Goal: Information Seeking & Learning: Find specific fact

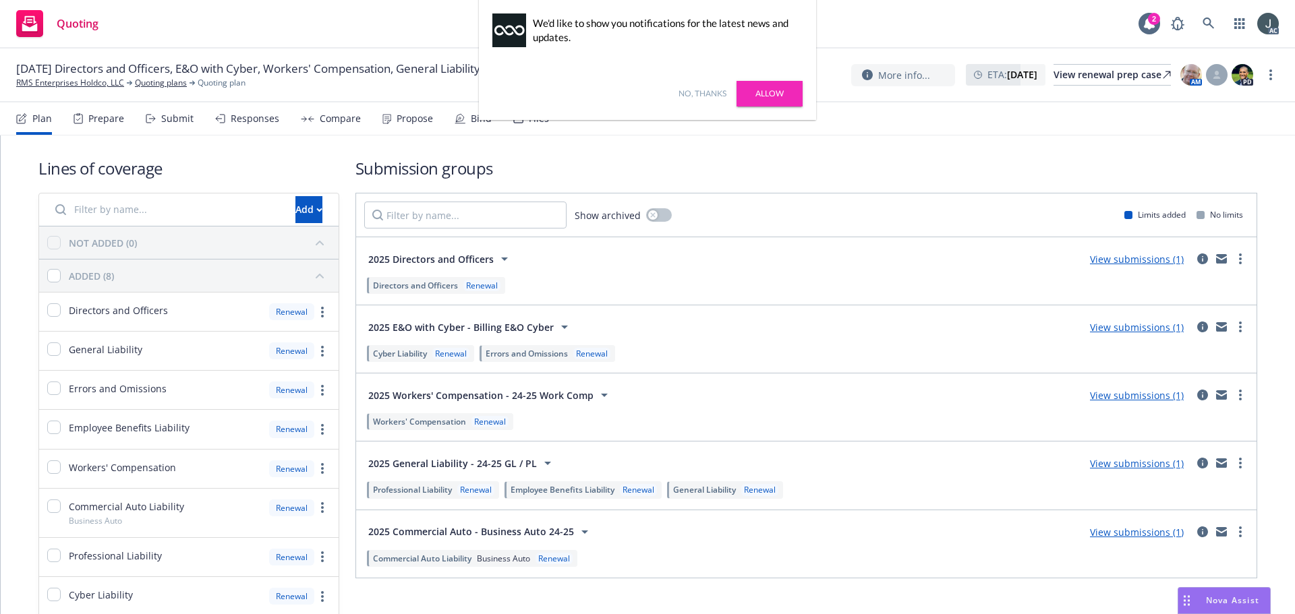
click at [771, 87] on link "Allow" at bounding box center [769, 94] width 66 height 26
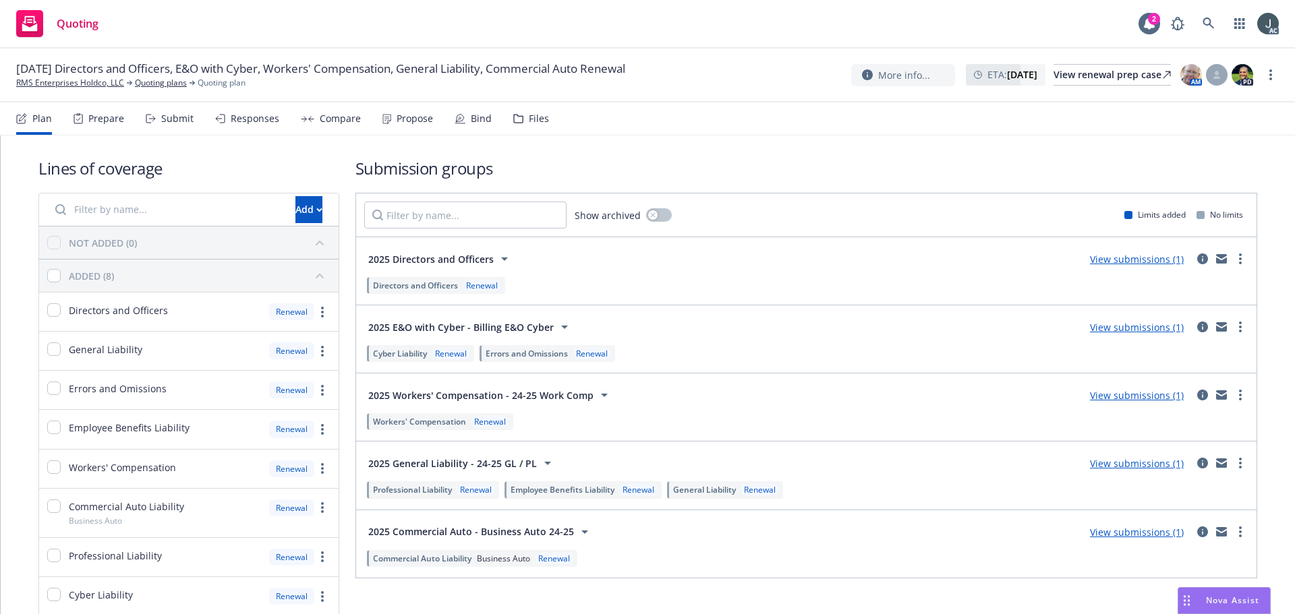
click at [105, 121] on div "Prepare" at bounding box center [106, 118] width 36 height 11
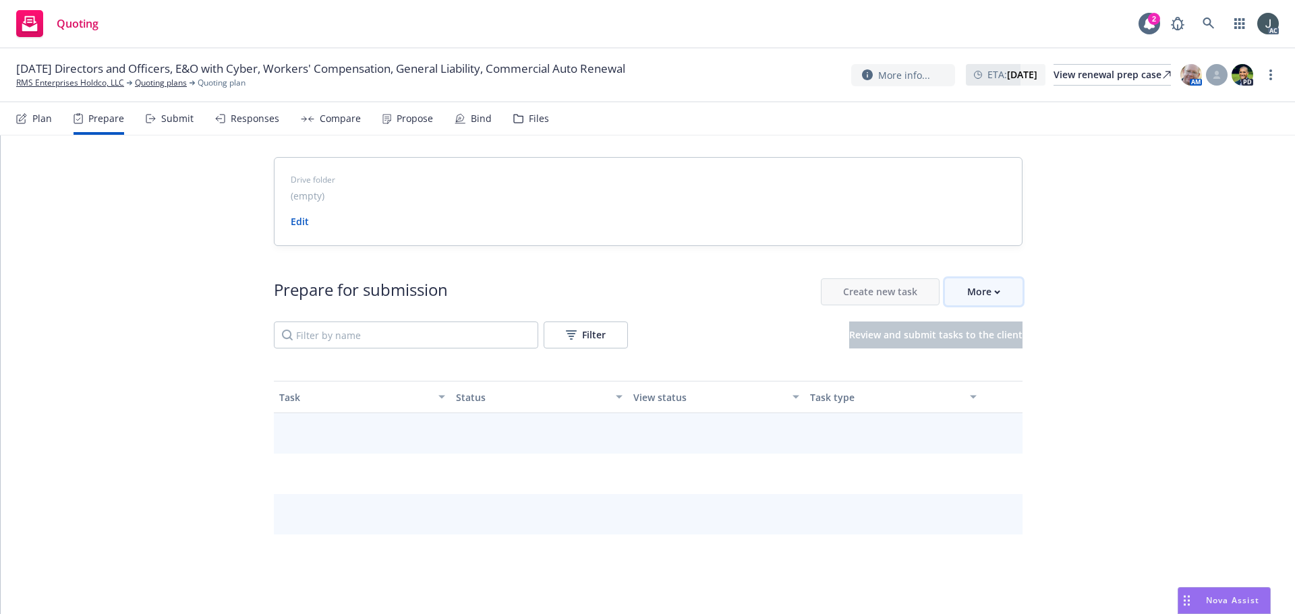
click at [997, 293] on button "More" at bounding box center [984, 292] width 78 height 27
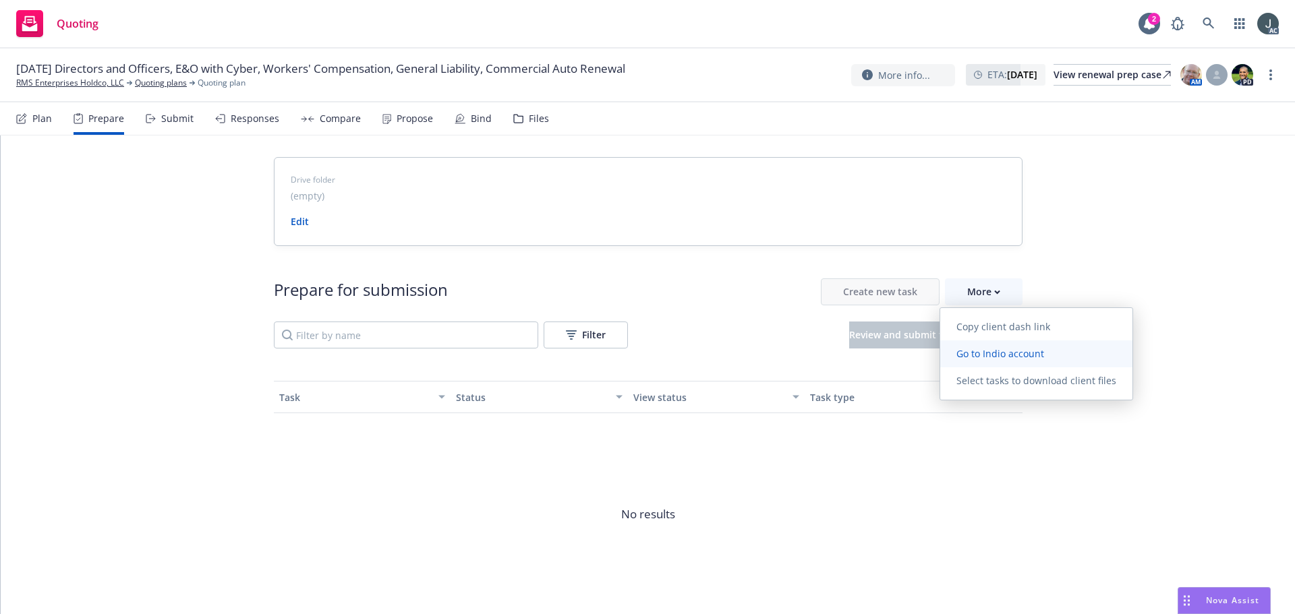
click at [993, 352] on span "Go to Indio account" at bounding box center [1000, 353] width 120 height 13
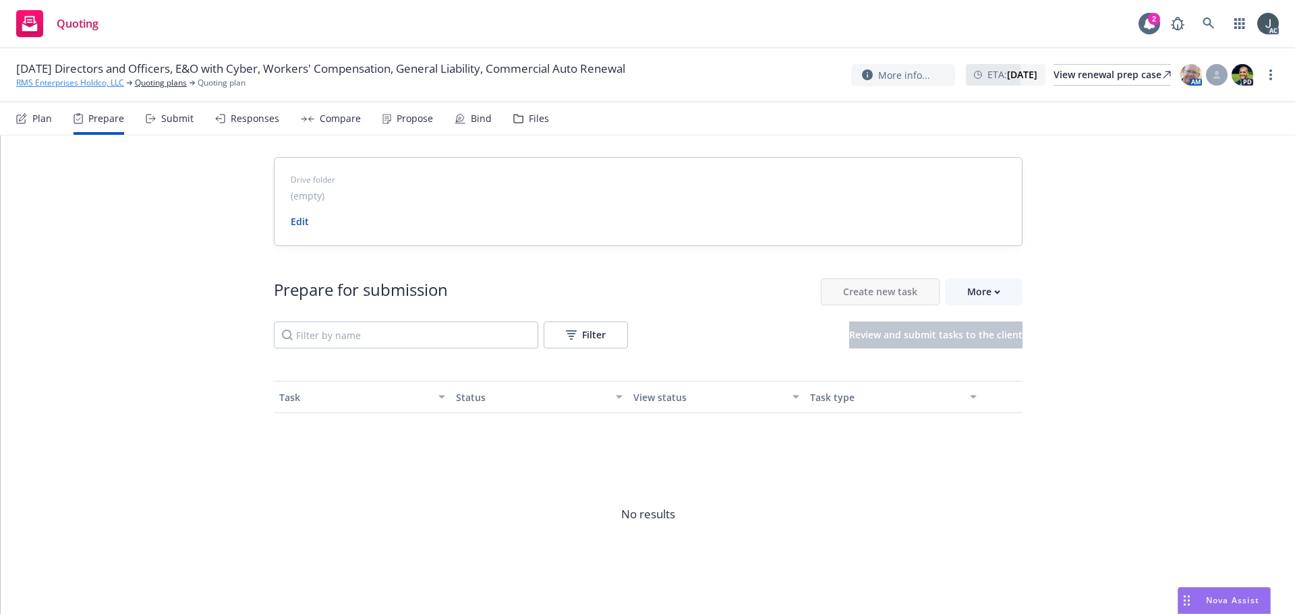
click at [61, 78] on link "RMS Enterprises Holdco, LLC" at bounding box center [70, 83] width 108 height 12
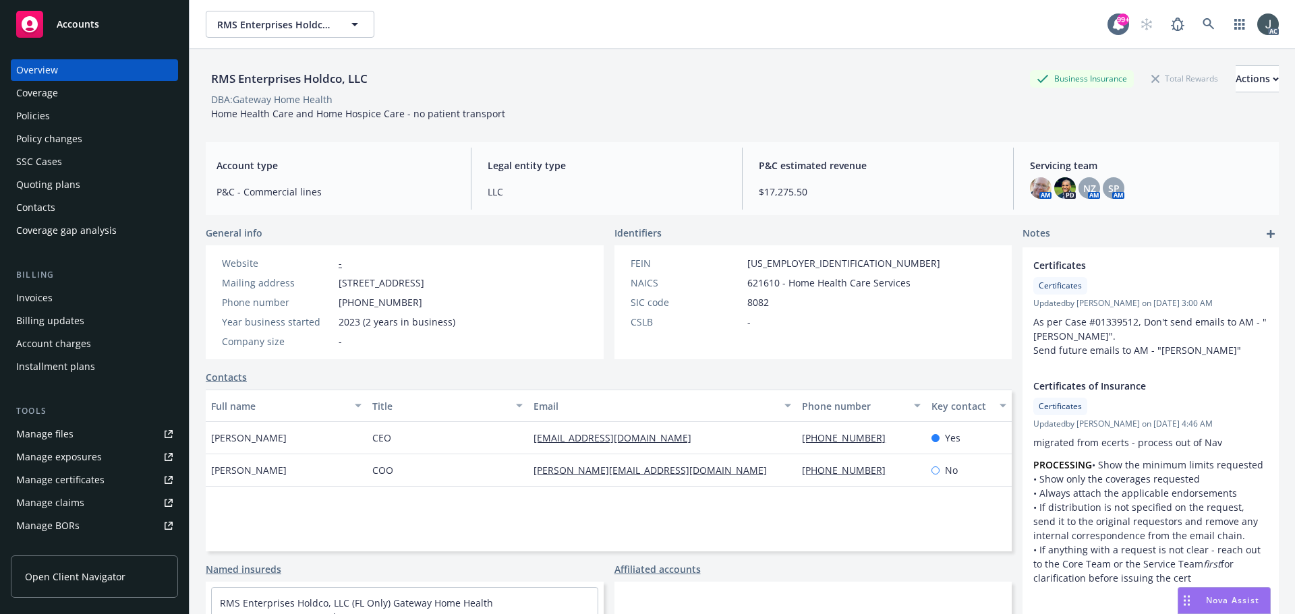
scroll to position [241, 0]
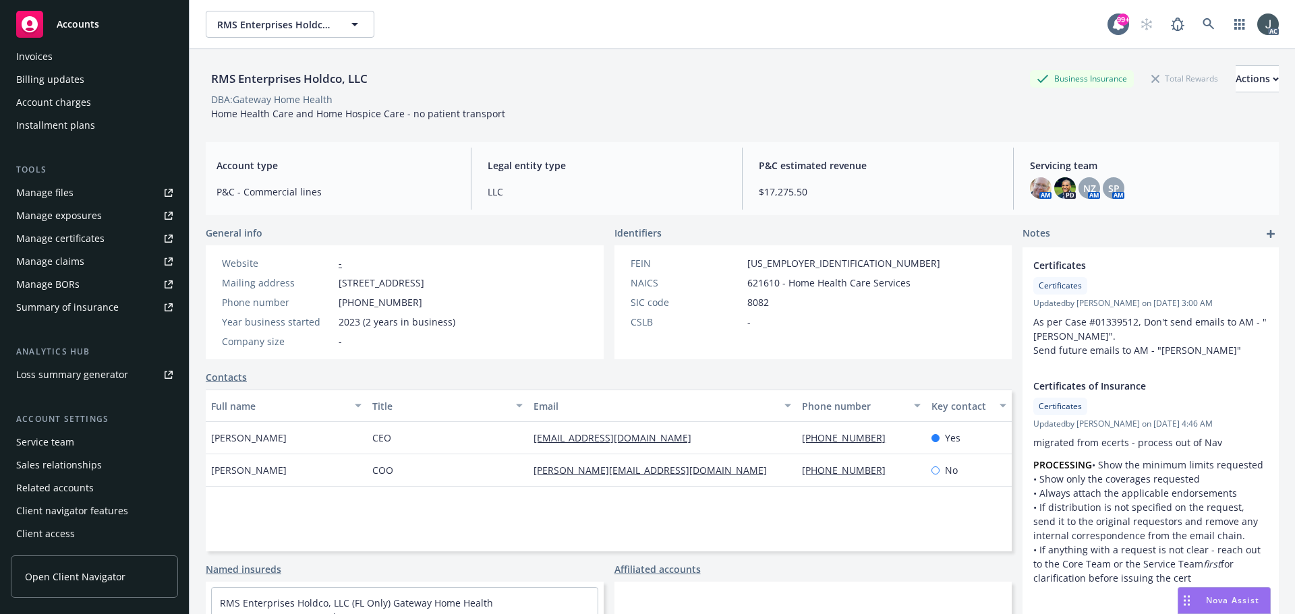
click at [53, 447] on div "Service team" at bounding box center [45, 443] width 58 height 22
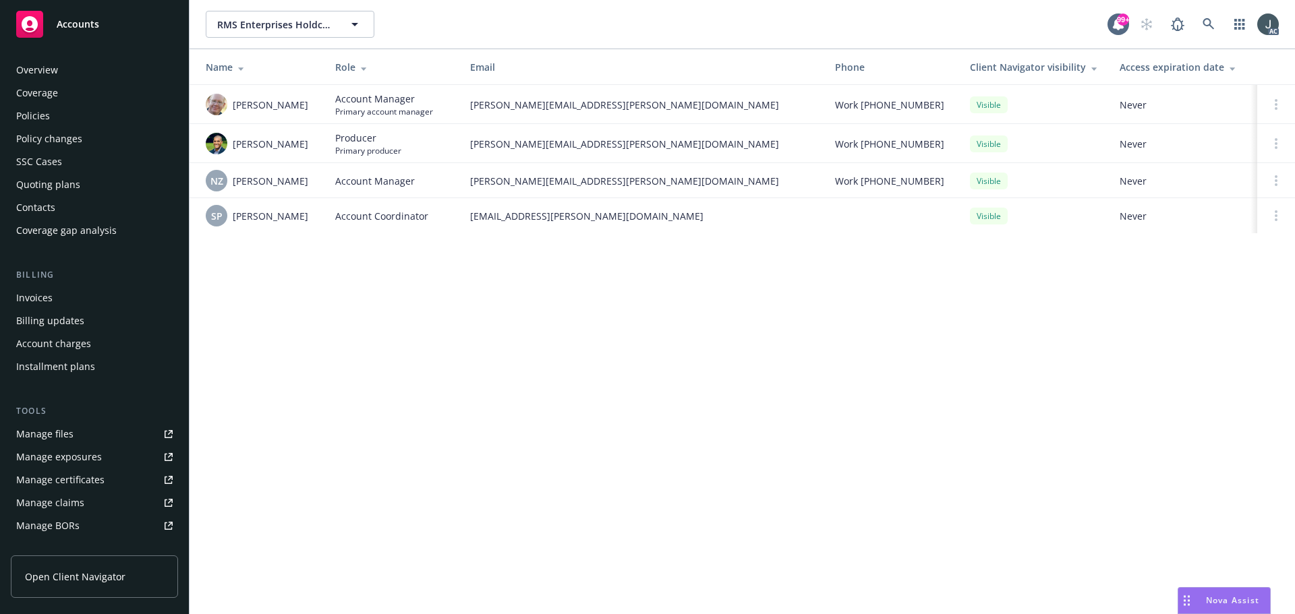
click at [43, 120] on div "Policies" at bounding box center [33, 116] width 34 height 22
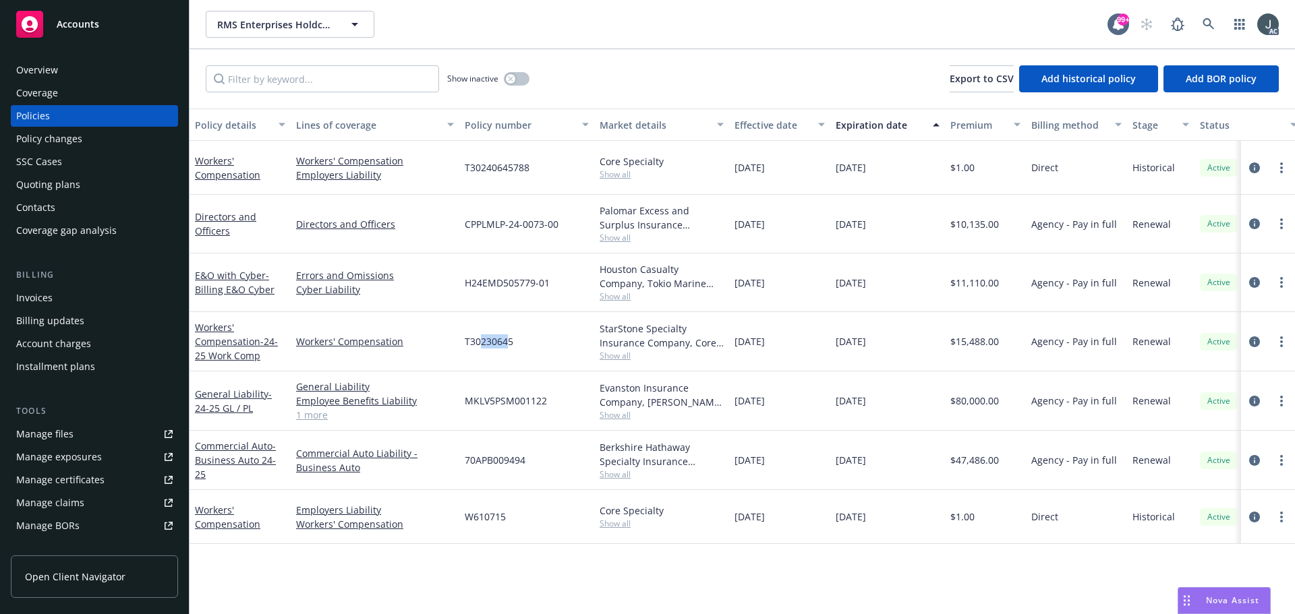
drag, startPoint x: 483, startPoint y: 341, endPoint x: 508, endPoint y: 343, distance: 25.7
click at [508, 343] on span "T30230645" at bounding box center [489, 341] width 49 height 14
click at [611, 356] on span "Show all" at bounding box center [662, 355] width 124 height 11
click at [616, 171] on span "Show all" at bounding box center [662, 174] width 124 height 11
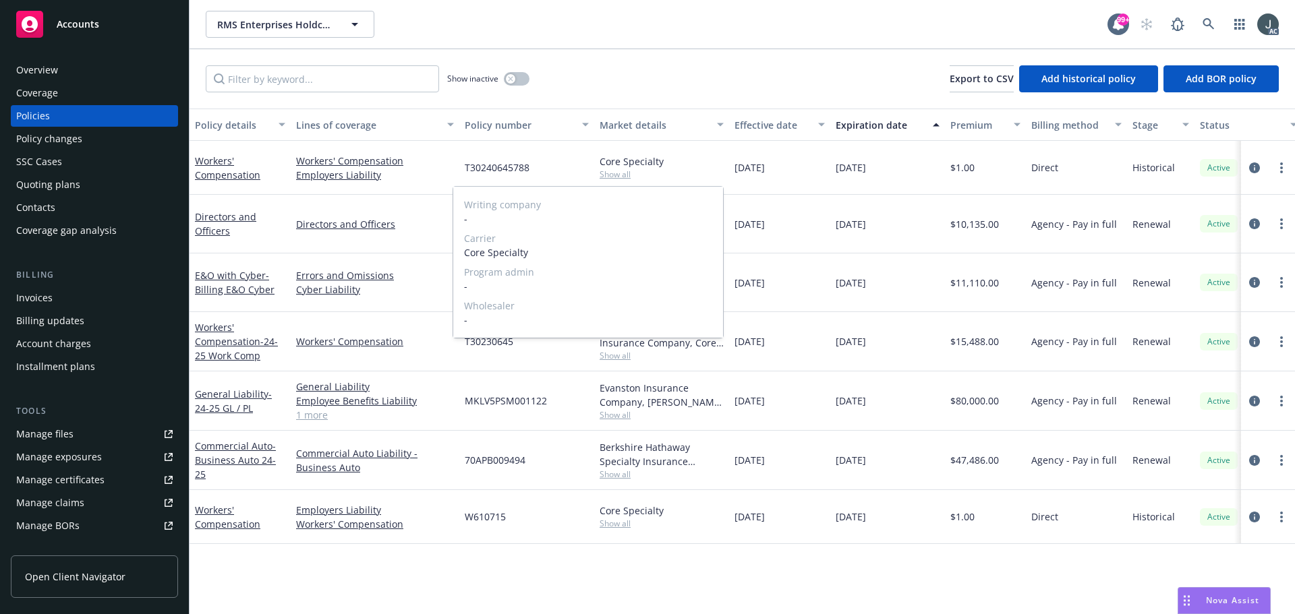
click at [616, 171] on span "Show all" at bounding box center [662, 174] width 124 height 11
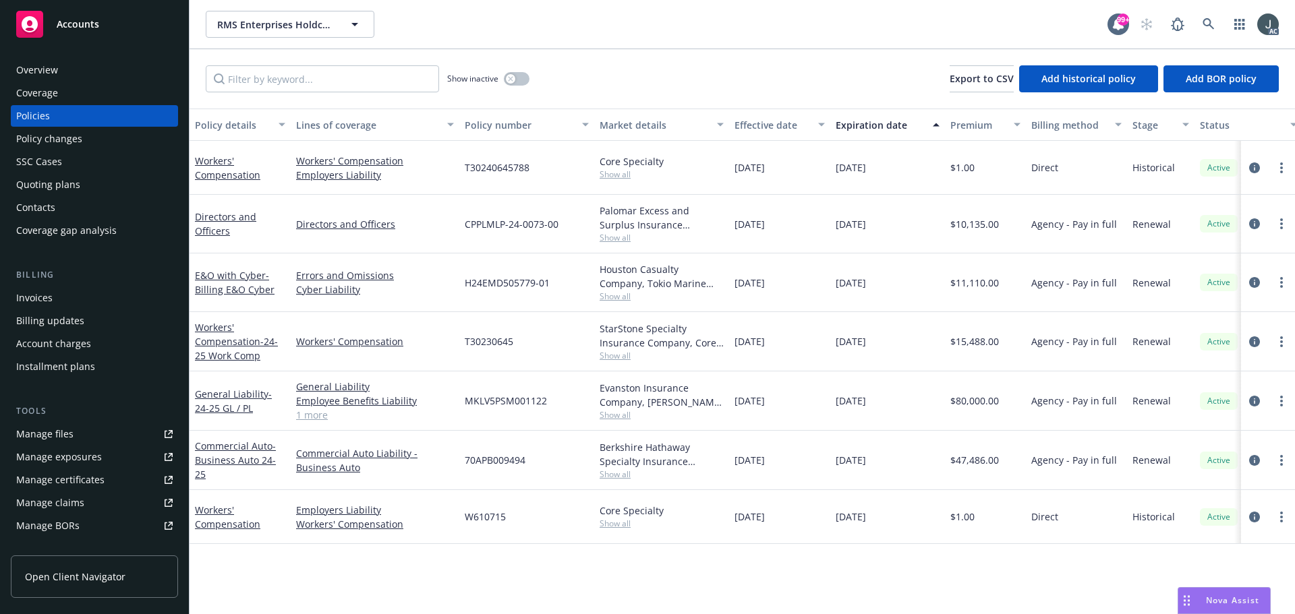
click at [482, 345] on span "T30230645" at bounding box center [489, 341] width 49 height 14
click at [1253, 343] on icon "circleInformation" at bounding box center [1254, 342] width 11 height 11
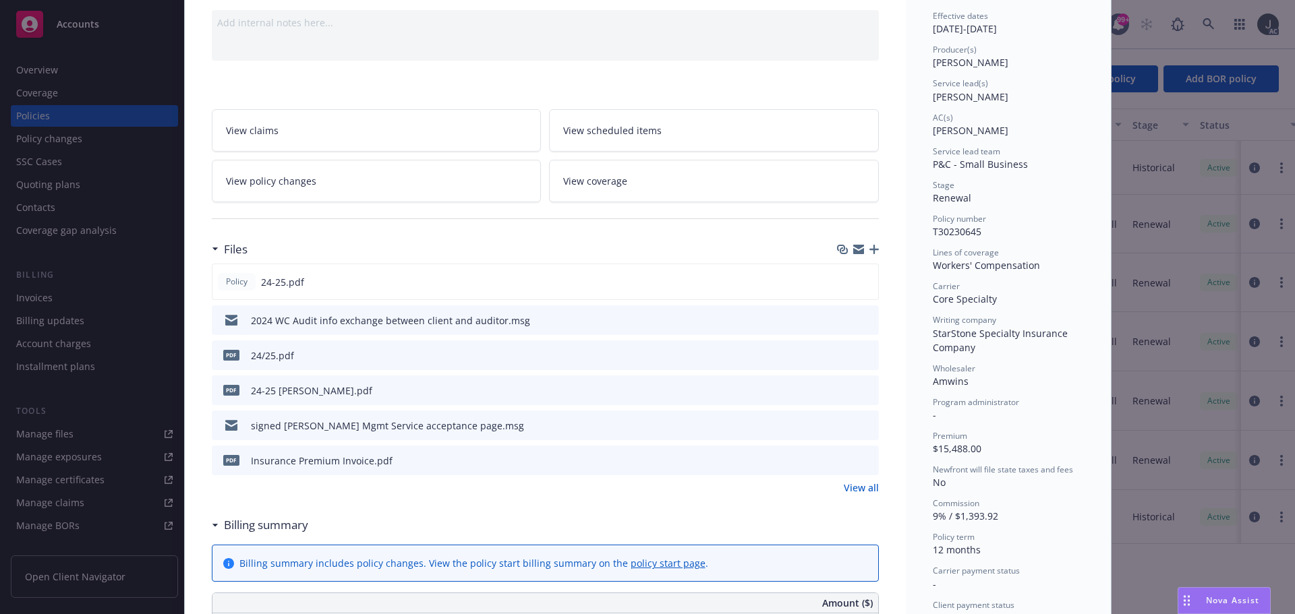
scroll to position [135, 0]
click at [859, 281] on icon "preview file" at bounding box center [865, 280] width 12 height 9
click at [846, 490] on link "View all" at bounding box center [861, 487] width 35 height 14
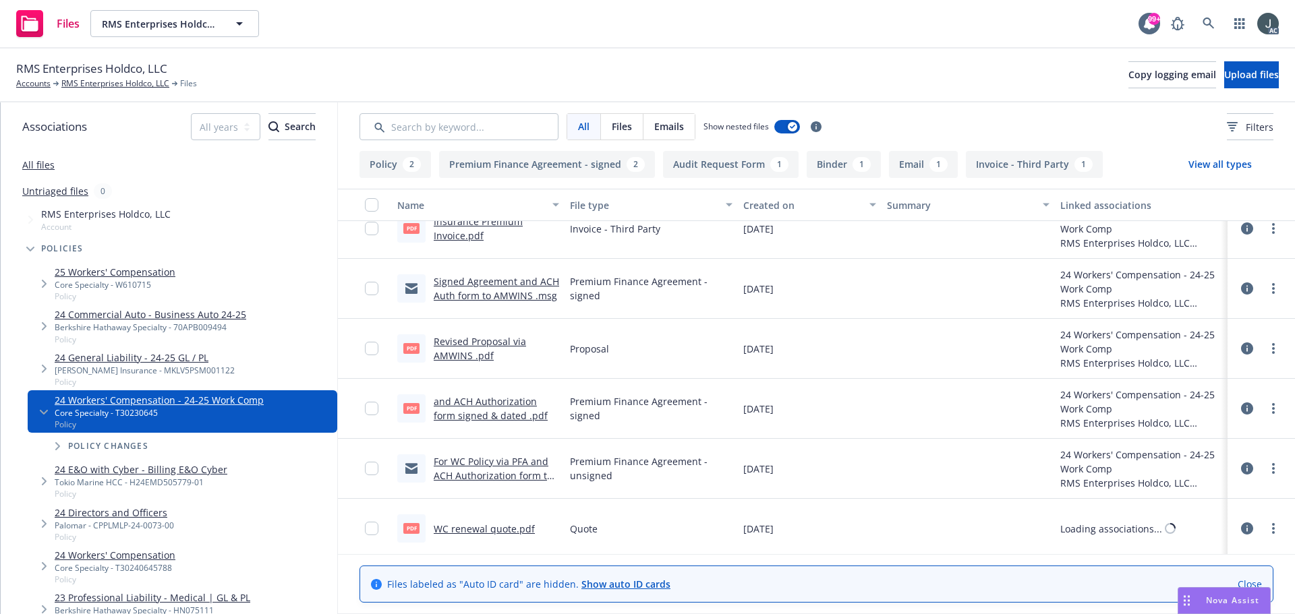
scroll to position [324, 0]
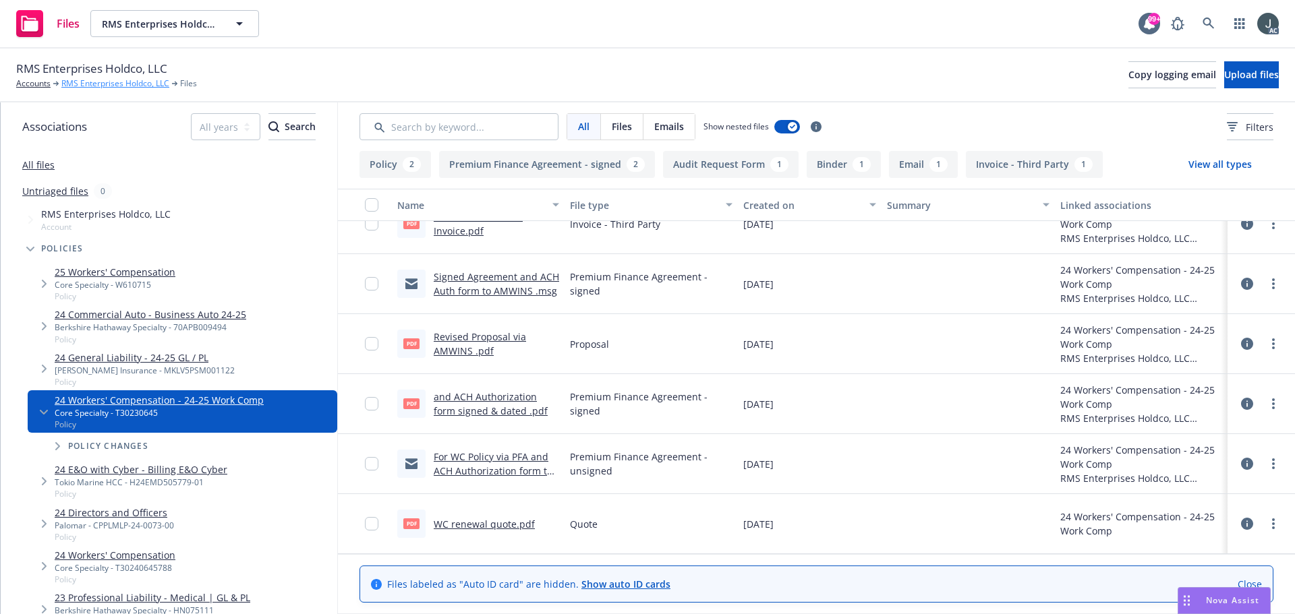
click at [135, 81] on link "RMS Enterprises Holdco, LLC" at bounding box center [115, 84] width 108 height 12
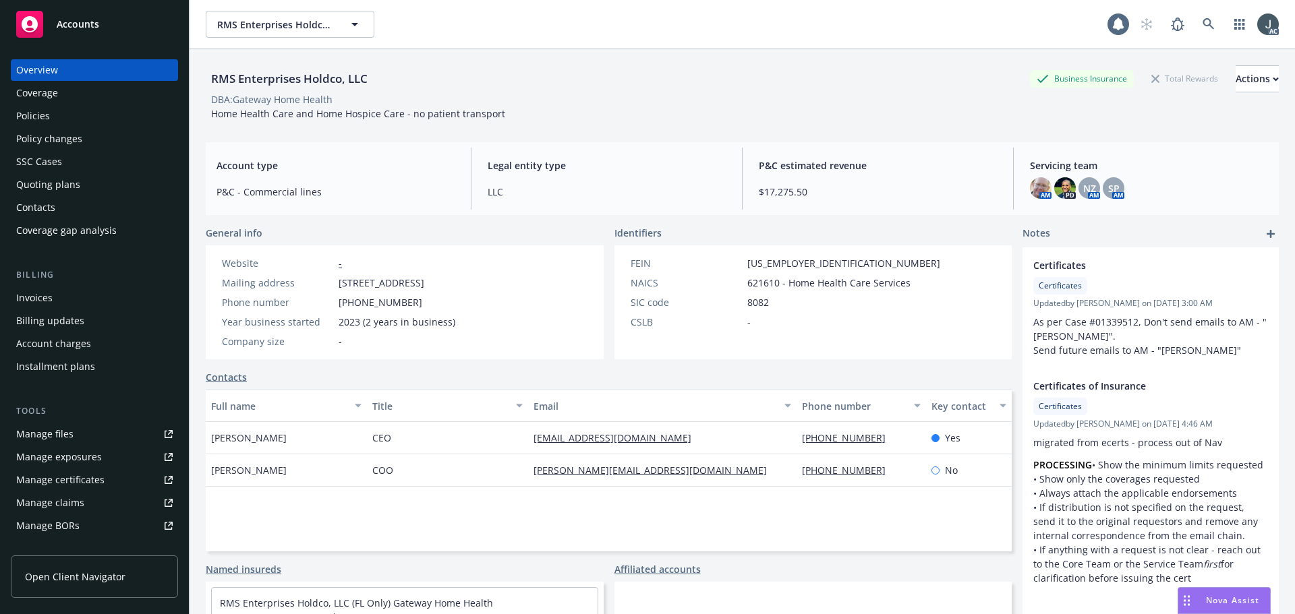
click at [68, 437] on div "Manage files" at bounding box center [44, 435] width 57 height 22
click at [93, 453] on div "Manage exposures" at bounding box center [59, 457] width 86 height 22
drag, startPoint x: 341, startPoint y: 282, endPoint x: 430, endPoint y: 281, distance: 89.0
click at [424, 281] on span "[STREET_ADDRESS]" at bounding box center [382, 283] width 86 height 14
copy span "2620 Yellowwood Dr"
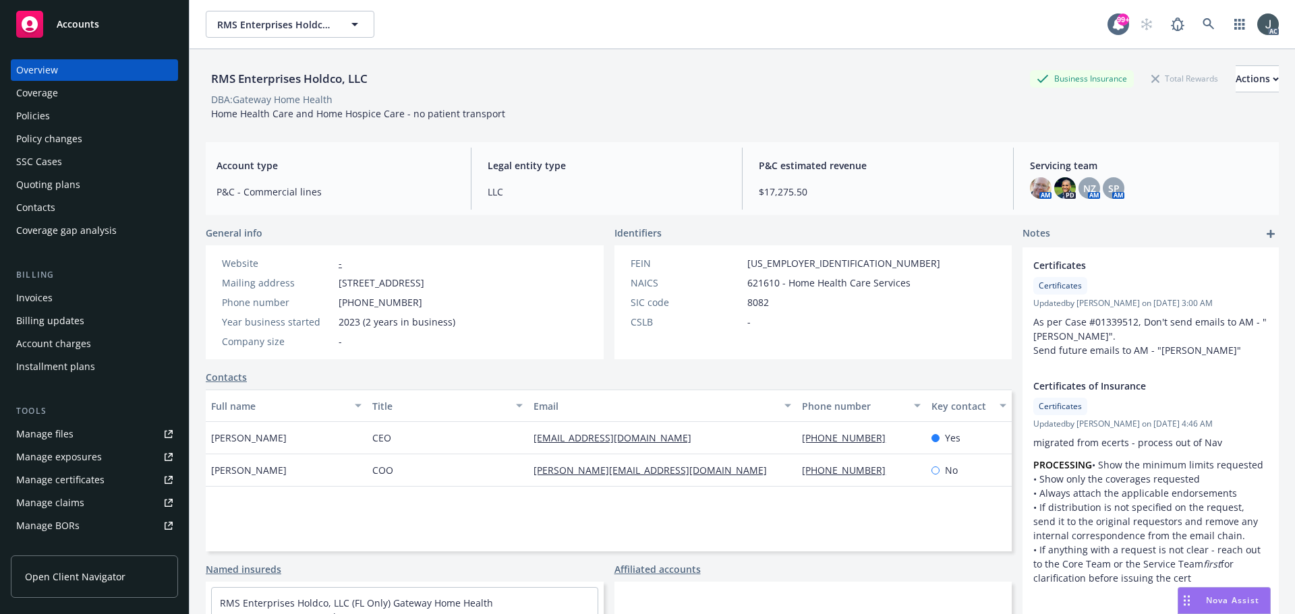
drag, startPoint x: 434, startPoint y: 283, endPoint x: 504, endPoint y: 283, distance: 70.1
click at [424, 283] on span "2620 Yellowwood Dr, Westlake Village, CA, 91361" at bounding box center [382, 283] width 86 height 14
copy span "Westlake Village"
click at [424, 282] on span "2620 Yellowwood Dr, Westlake Village, CA, 91361" at bounding box center [382, 283] width 86 height 14
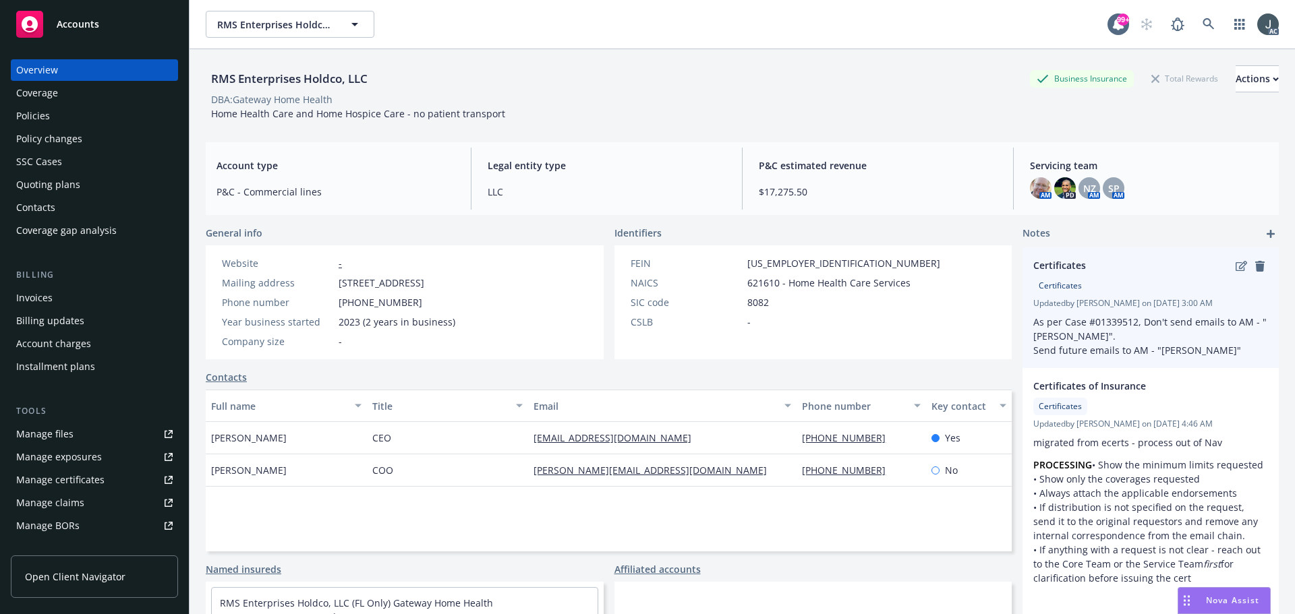
copy span "91361"
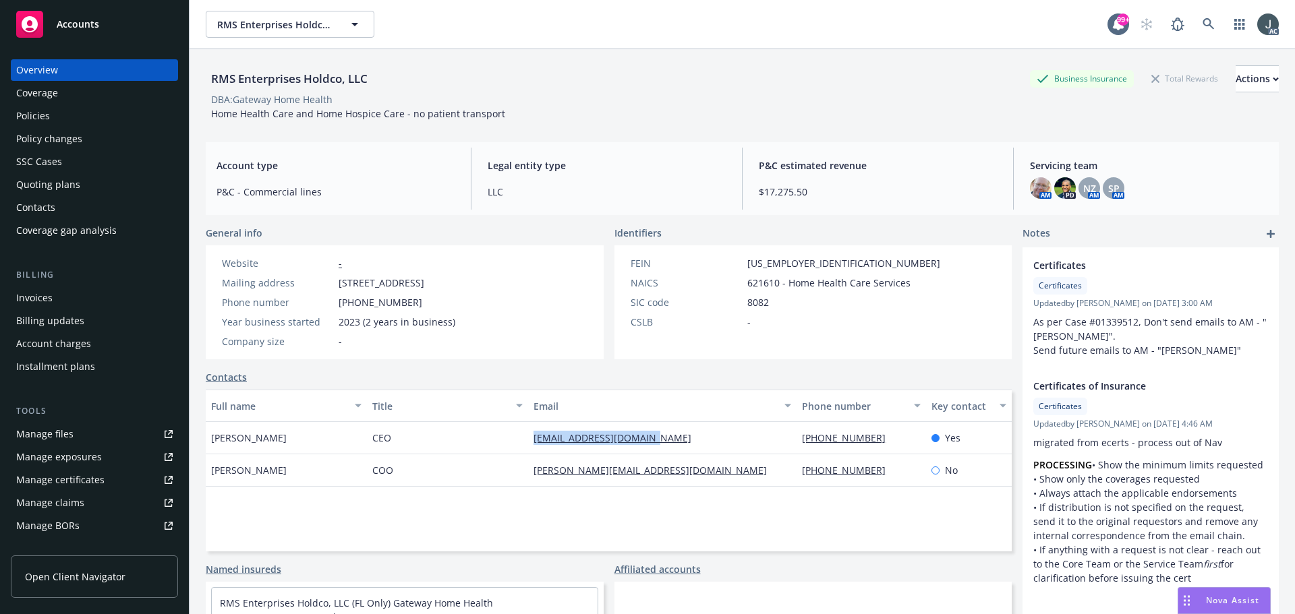
drag, startPoint x: 680, startPoint y: 440, endPoint x: 527, endPoint y: 440, distance: 153.8
click at [528, 440] on div "msuor@gatewayathome.com" at bounding box center [662, 438] width 268 height 32
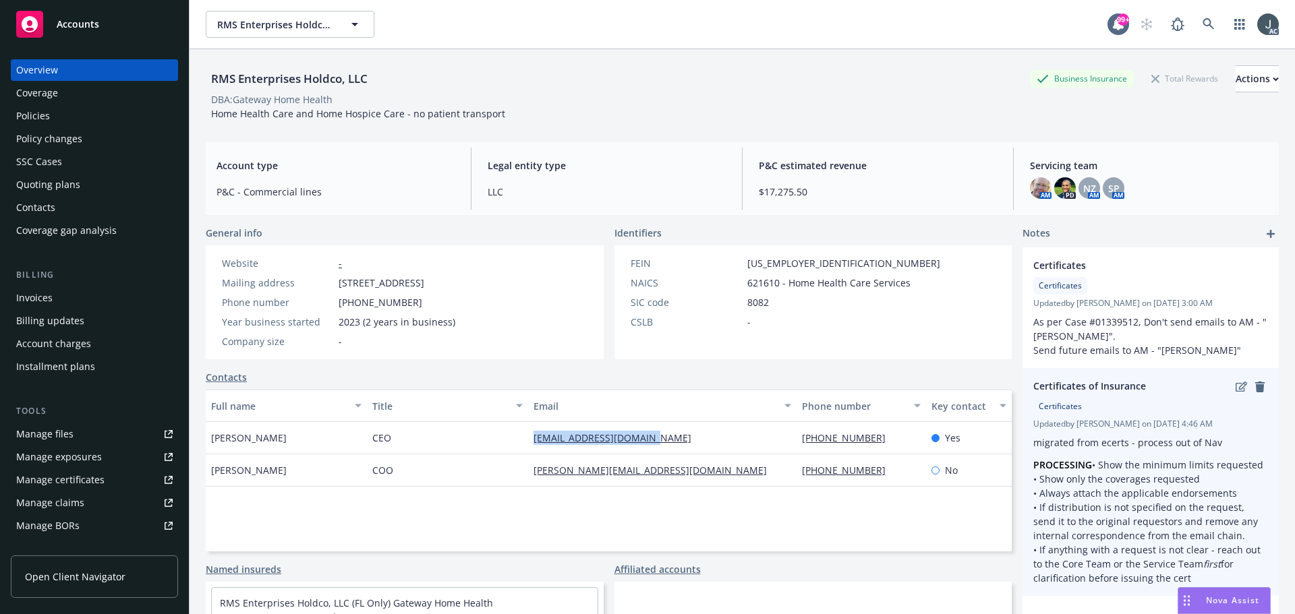
copy link "msuor@gatewayathome.com"
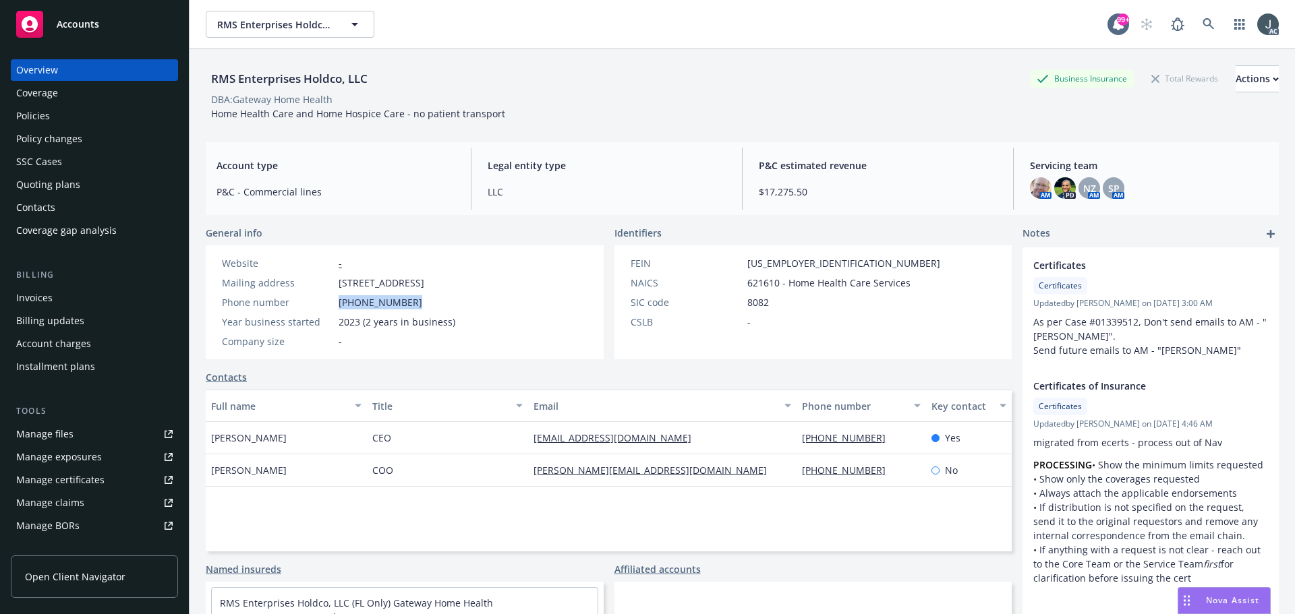
drag, startPoint x: 411, startPoint y: 301, endPoint x: 339, endPoint y: 301, distance: 72.2
click at [339, 301] on div "Phone number (678) 576-5670" at bounding box center [338, 302] width 244 height 14
copy span "(678) 576-5670"
drag, startPoint x: 742, startPoint y: 264, endPoint x: 793, endPoint y: 263, distance: 51.3
click at [793, 263] on span "93-1615996" at bounding box center [843, 263] width 193 height 14
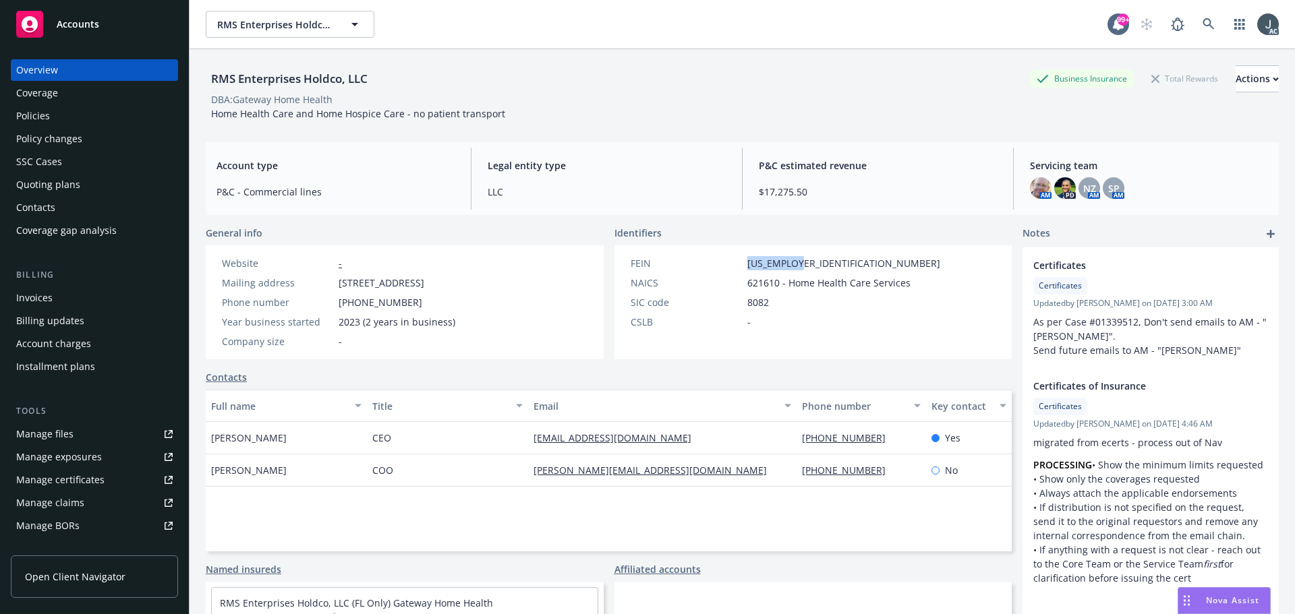
copy span "93-1615996"
drag, startPoint x: 276, startPoint y: 436, endPoint x: 210, endPoint y: 437, distance: 65.4
click at [210, 437] on div "Mike Suor" at bounding box center [286, 438] width 161 height 32
copy span "Mike Suor"
drag, startPoint x: 876, startPoint y: 442, endPoint x: 795, endPoint y: 438, distance: 81.0
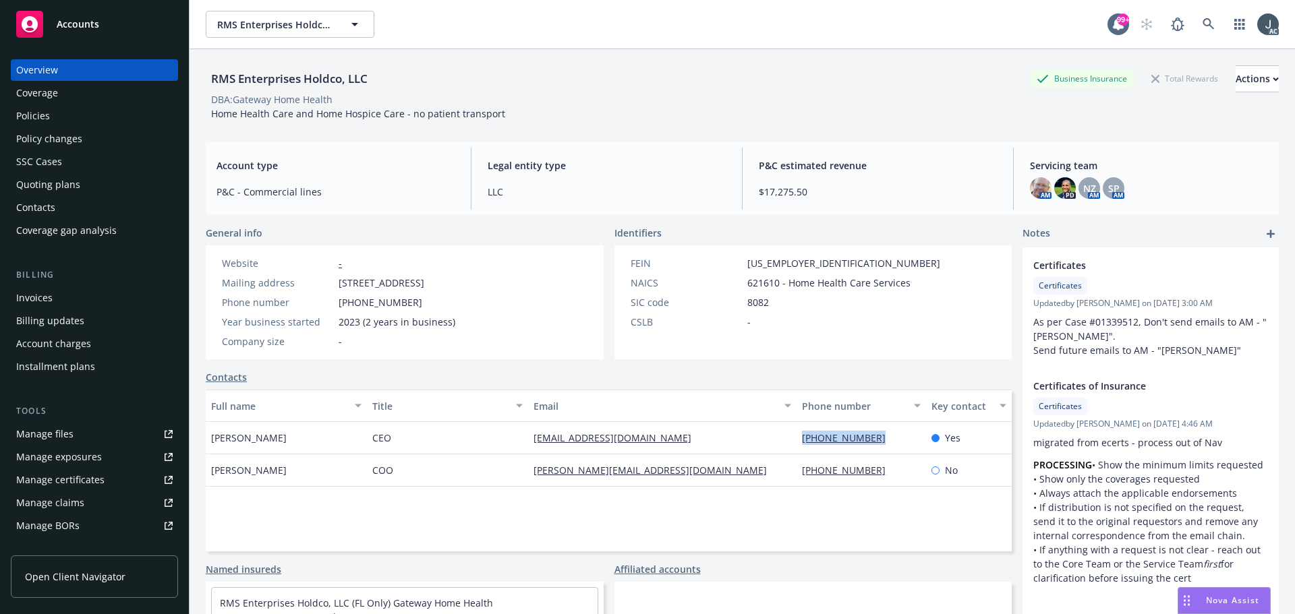
click at [796, 438] on div "(678) 576-5670" at bounding box center [860, 438] width 129 height 32
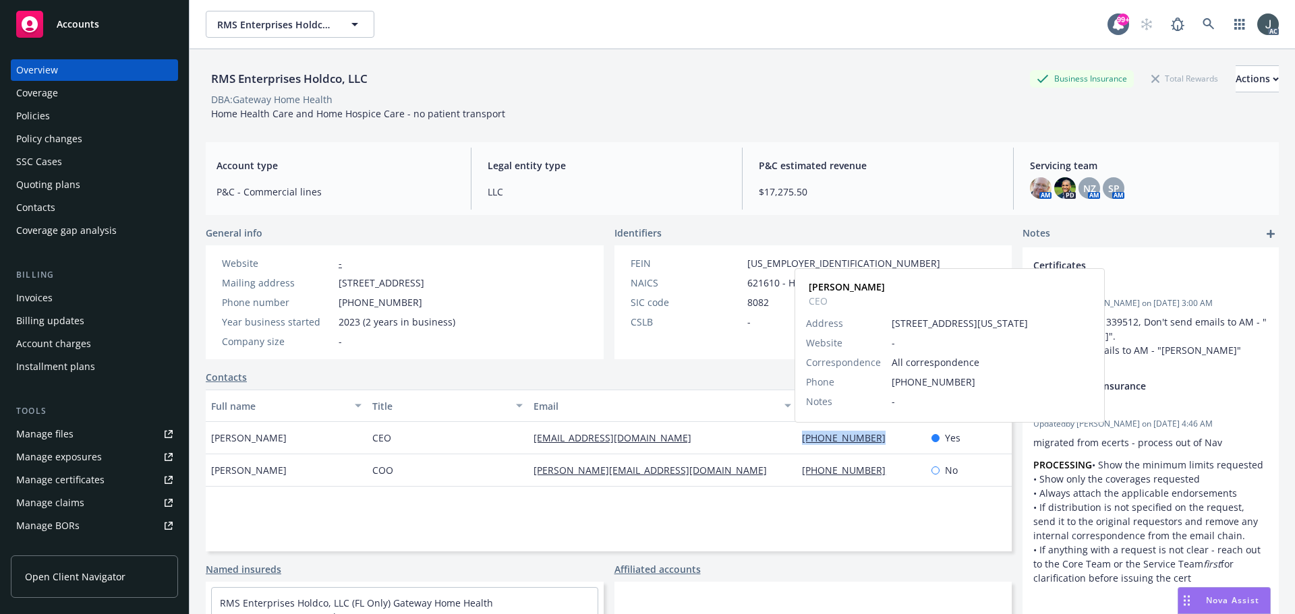
copy link "(678) 576-5670"
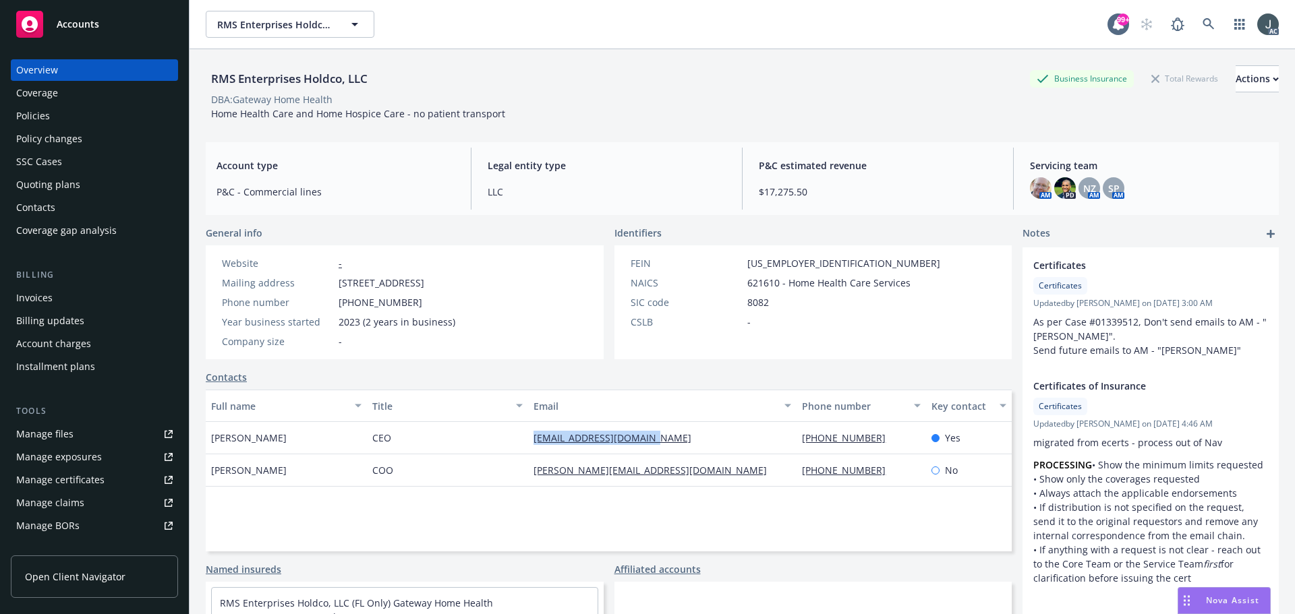
drag, startPoint x: 688, startPoint y: 435, endPoint x: 521, endPoint y: 437, distance: 166.6
click at [521, 437] on div "Mike Suor CEO msuor@gatewayathome.com (678) 576-5670 Yes" at bounding box center [609, 438] width 806 height 32
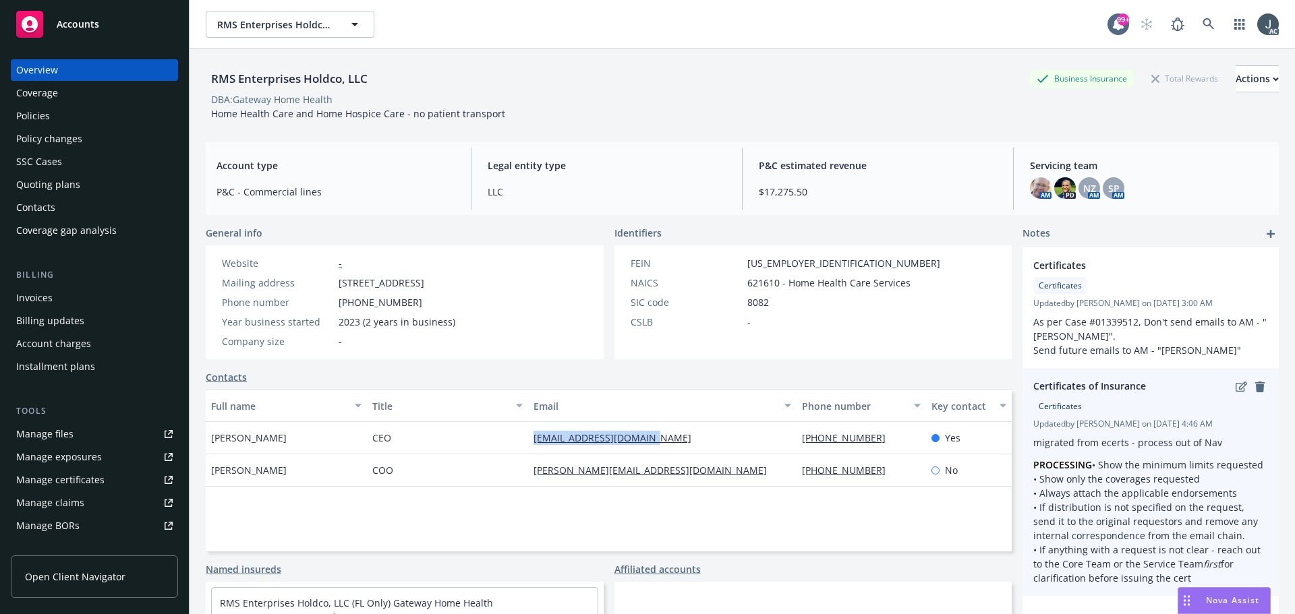
copy div "msuor@gatewayathome.com"
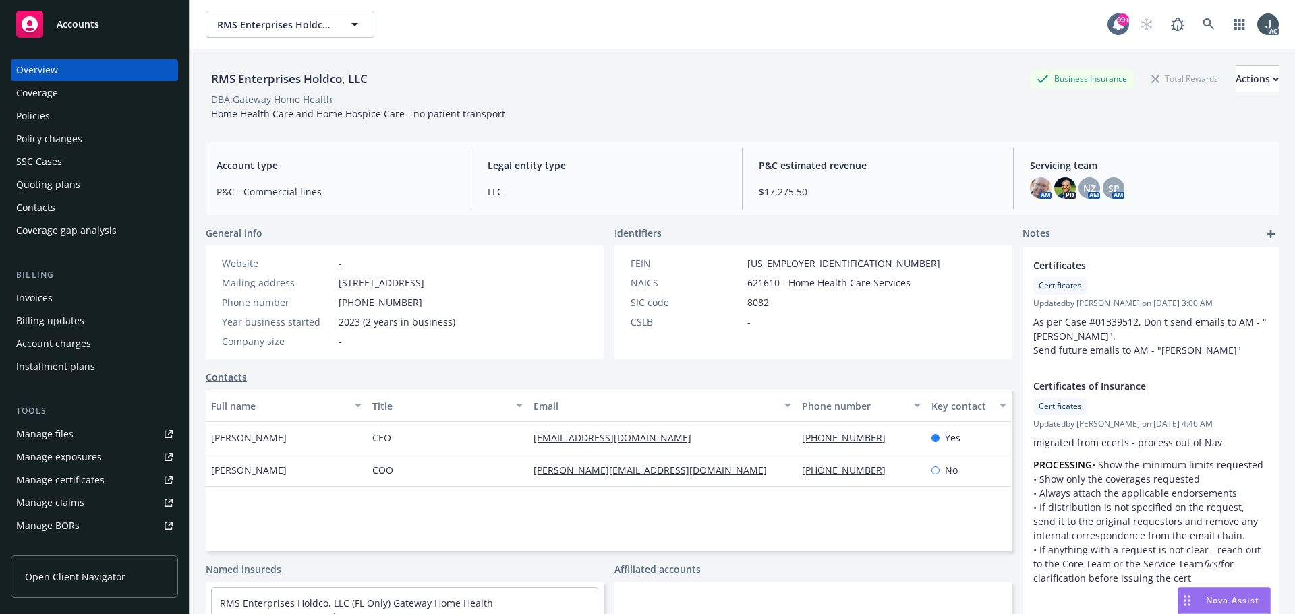
click at [758, 282] on span "621610 - Home Health Care Services" at bounding box center [828, 283] width 163 height 14
copy span "621610"
click at [31, 110] on div "Policies" at bounding box center [33, 116] width 34 height 22
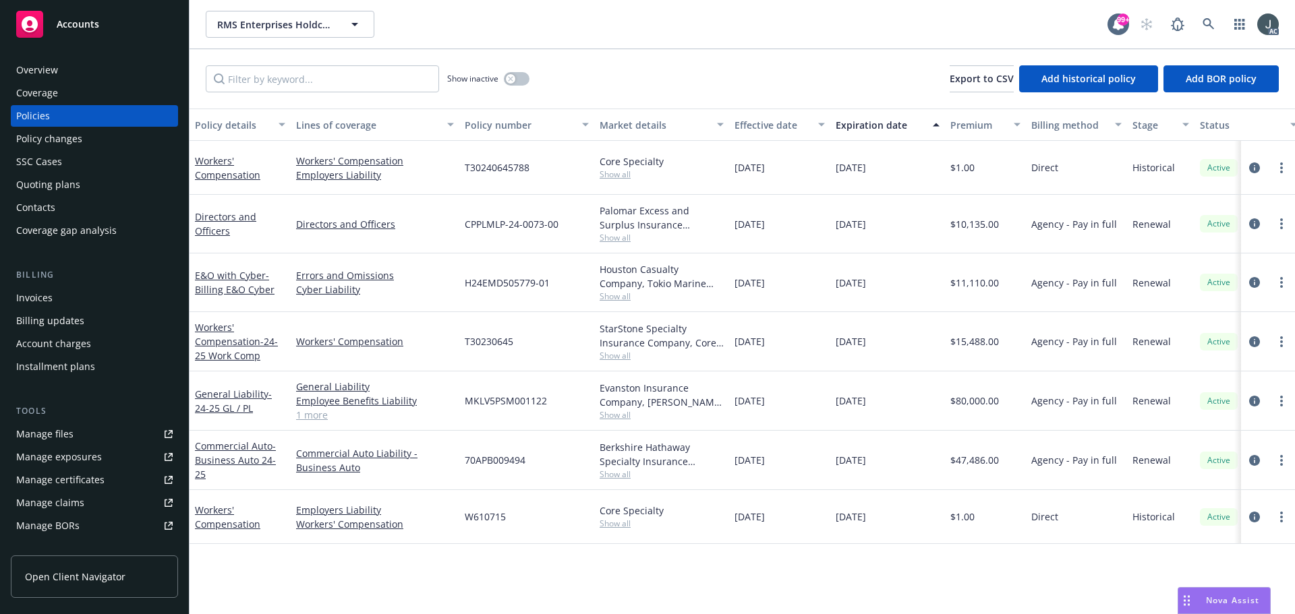
click at [492, 339] on span "T30230645" at bounding box center [489, 341] width 49 height 14
click at [612, 356] on span "Show all" at bounding box center [662, 355] width 124 height 11
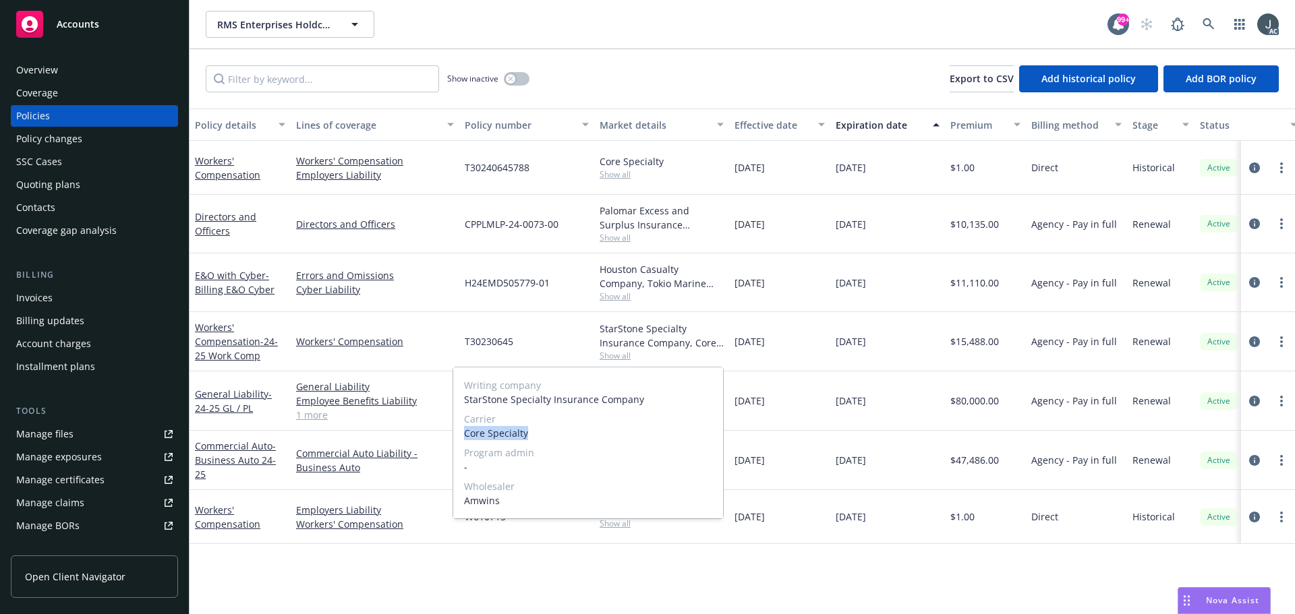
drag, startPoint x: 465, startPoint y: 432, endPoint x: 531, endPoint y: 432, distance: 65.4
click at [531, 432] on span "Core Specialty" at bounding box center [588, 433] width 248 height 14
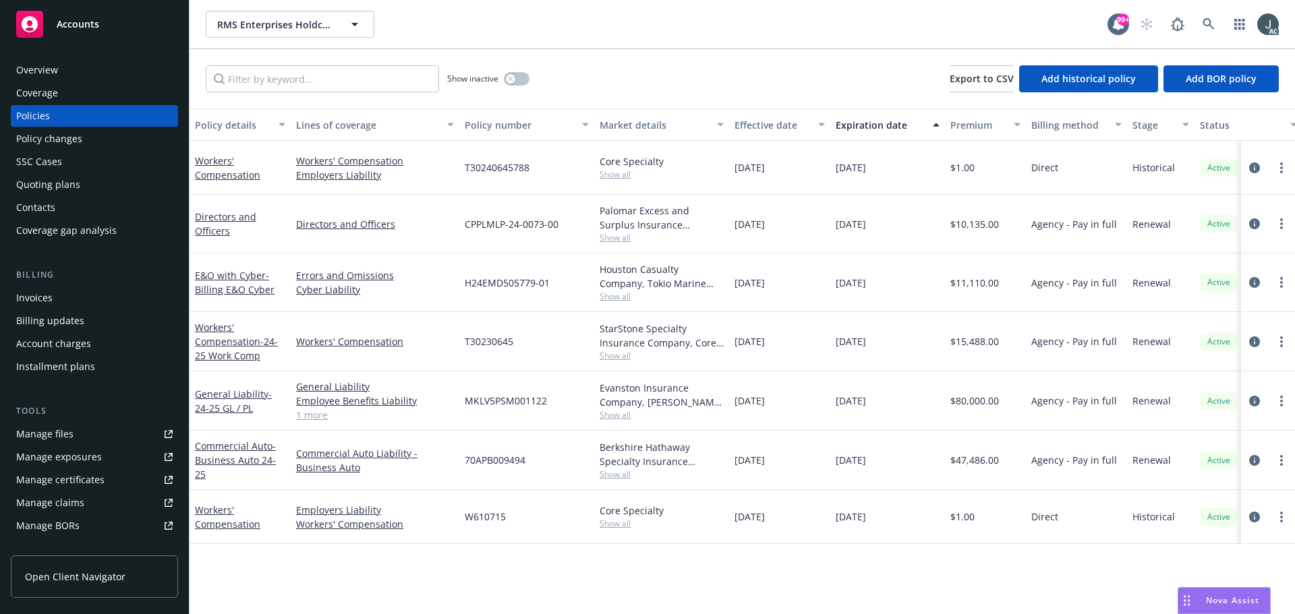
click at [555, 329] on div "T30230645" at bounding box center [526, 341] width 135 height 59
click at [970, 339] on span "$15,488.00" at bounding box center [974, 341] width 49 height 14
click at [519, 84] on button "button" at bounding box center [517, 78] width 26 height 13
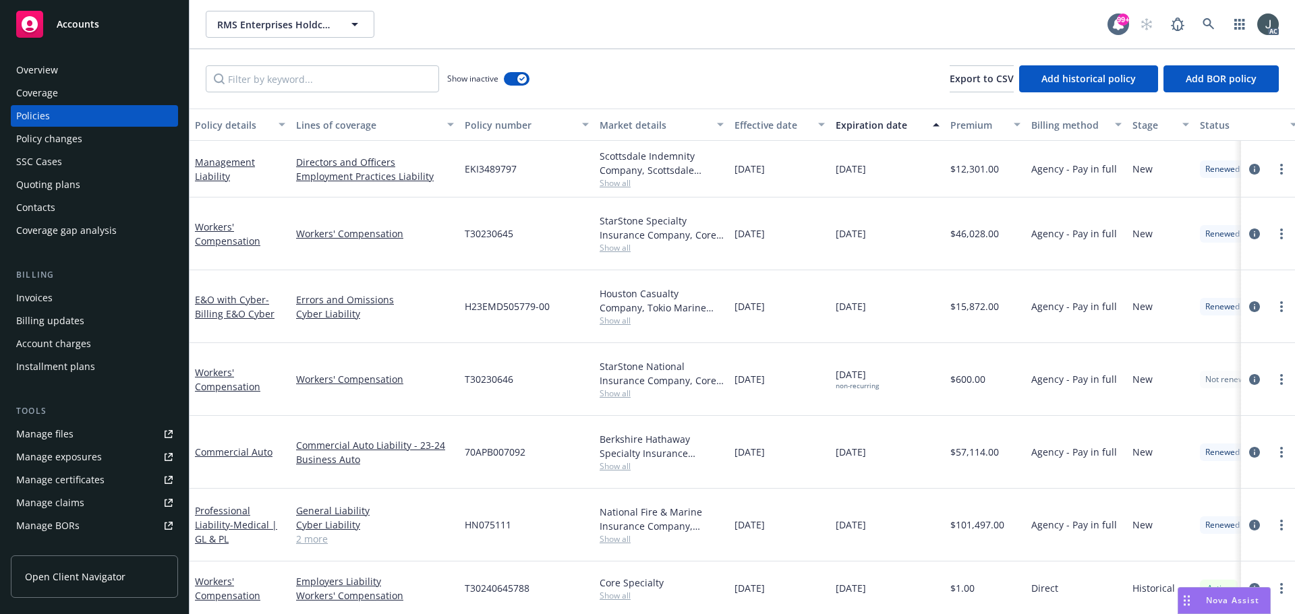
click at [517, 344] on div "T30230646" at bounding box center [526, 379] width 135 height 73
click at [504, 372] on span "T30230646" at bounding box center [489, 379] width 49 height 14
click at [479, 227] on span "T30230645" at bounding box center [489, 234] width 49 height 14
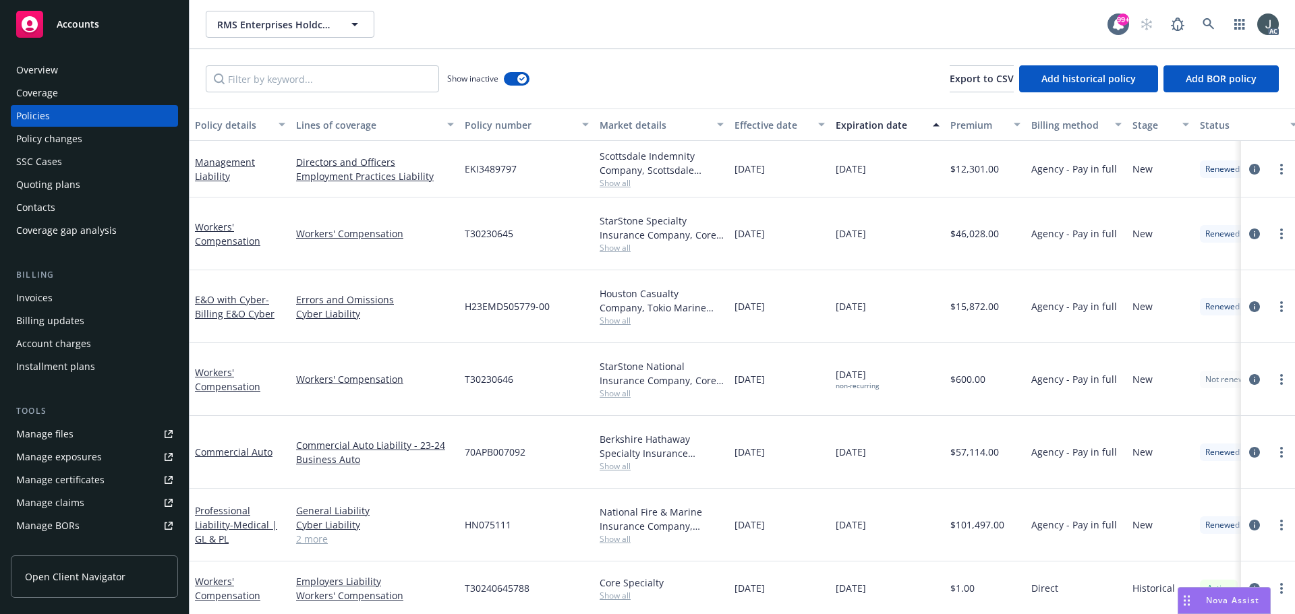
click at [621, 242] on span "Show all" at bounding box center [662, 247] width 124 height 11
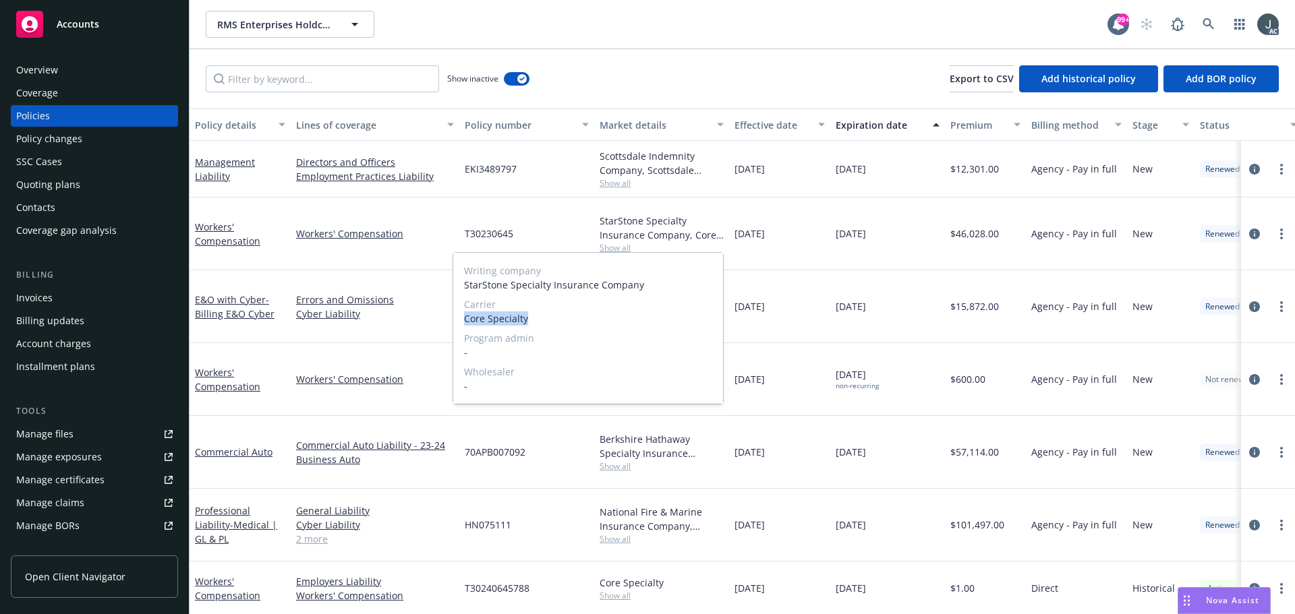
drag, startPoint x: 465, startPoint y: 320, endPoint x: 555, endPoint y: 321, distance: 90.4
click at [555, 321] on span "Core Specialty" at bounding box center [588, 319] width 248 height 14
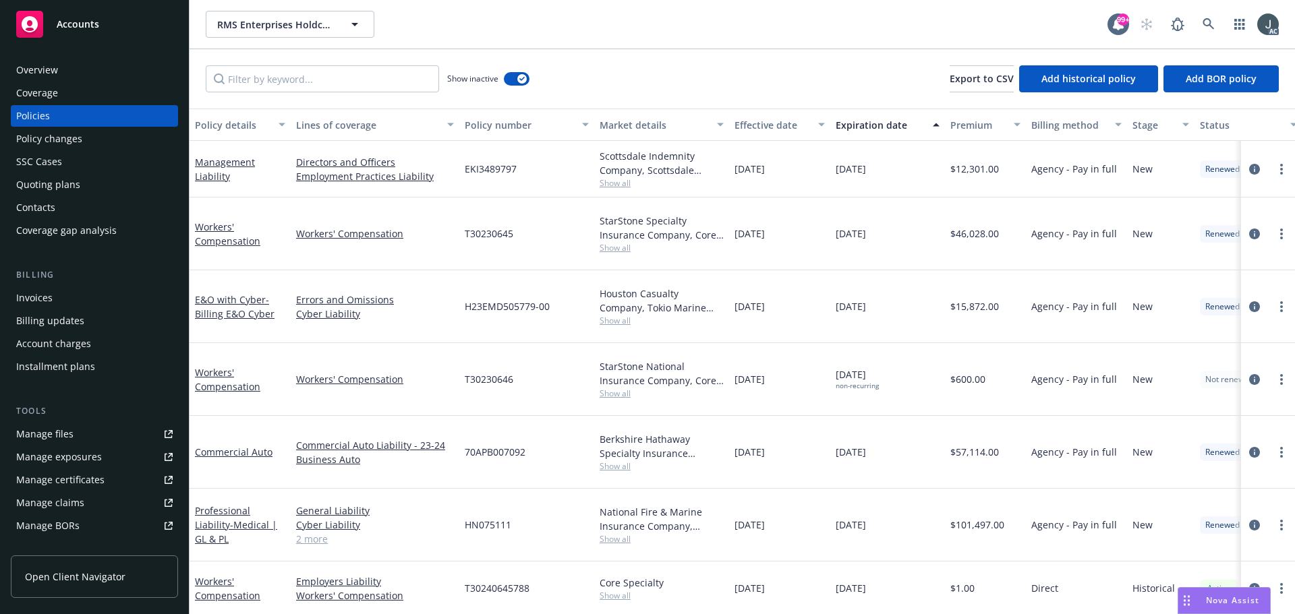
click at [977, 227] on span "$46,028.00" at bounding box center [974, 234] width 49 height 14
click at [279, 74] on input "Filter by keyword..." at bounding box center [322, 78] width 233 height 27
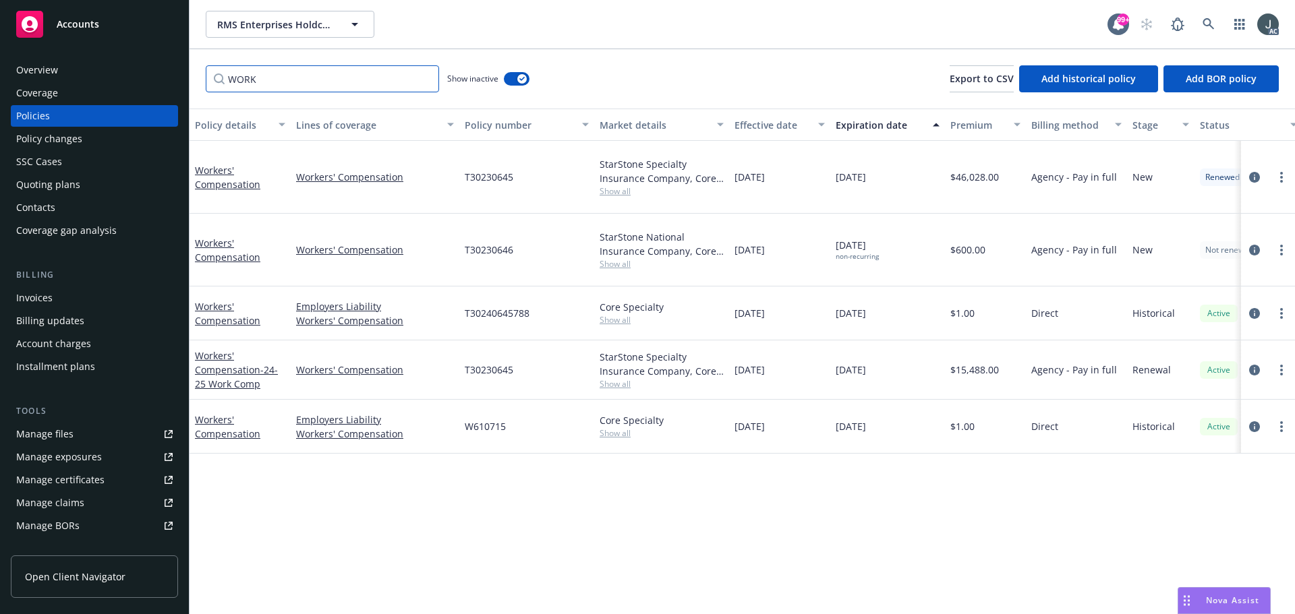
type input "WORK"
drag, startPoint x: 33, startPoint y: 63, endPoint x: 168, endPoint y: 83, distance: 136.3
click at [34, 63] on div "Overview" at bounding box center [37, 70] width 42 height 22
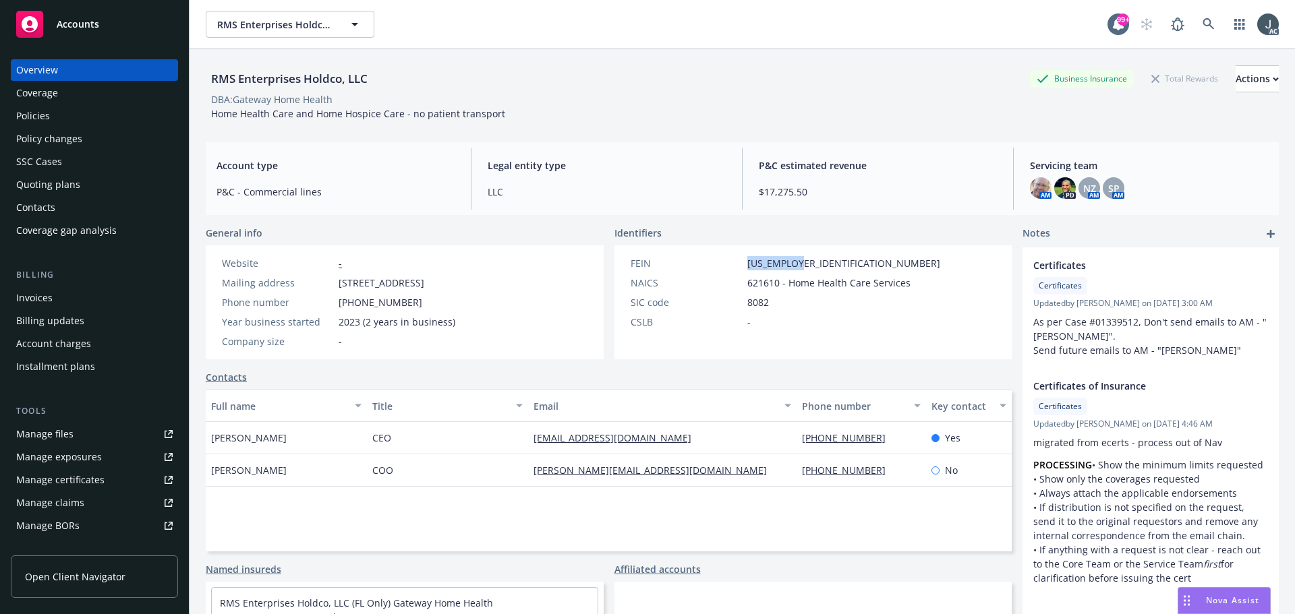
drag, startPoint x: 796, startPoint y: 262, endPoint x: 740, endPoint y: 263, distance: 56.0
click at [740, 263] on div "FEIN 93-1615996" at bounding box center [785, 263] width 320 height 14
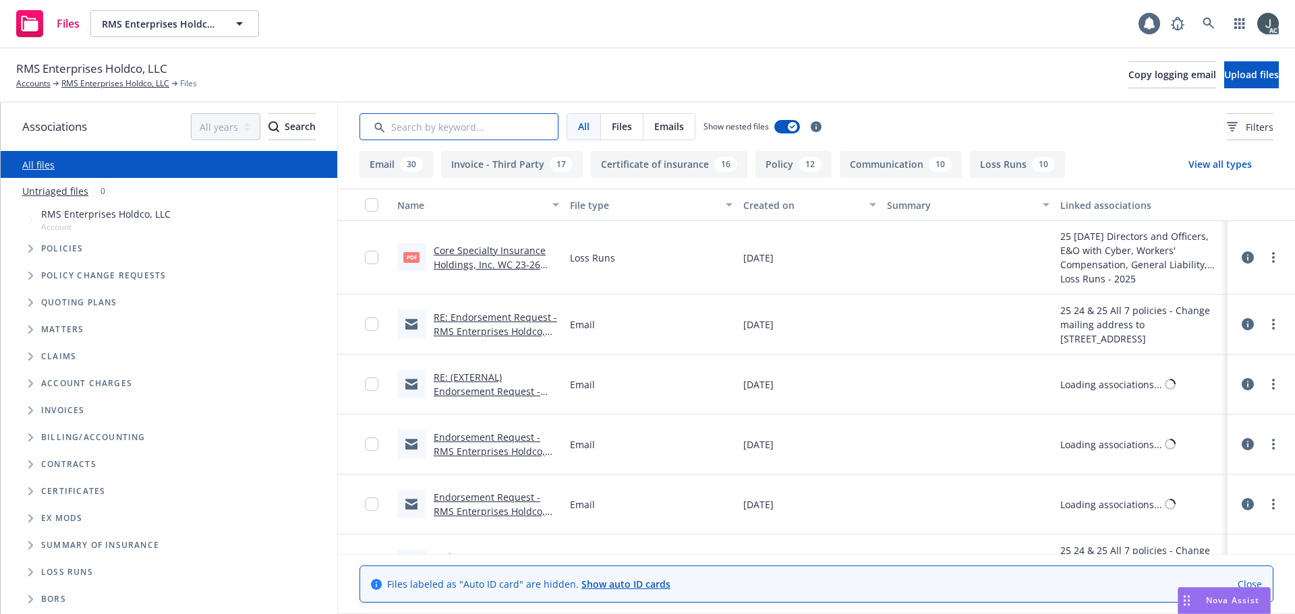
click at [416, 131] on input "Search by keyword..." at bounding box center [458, 126] width 199 height 27
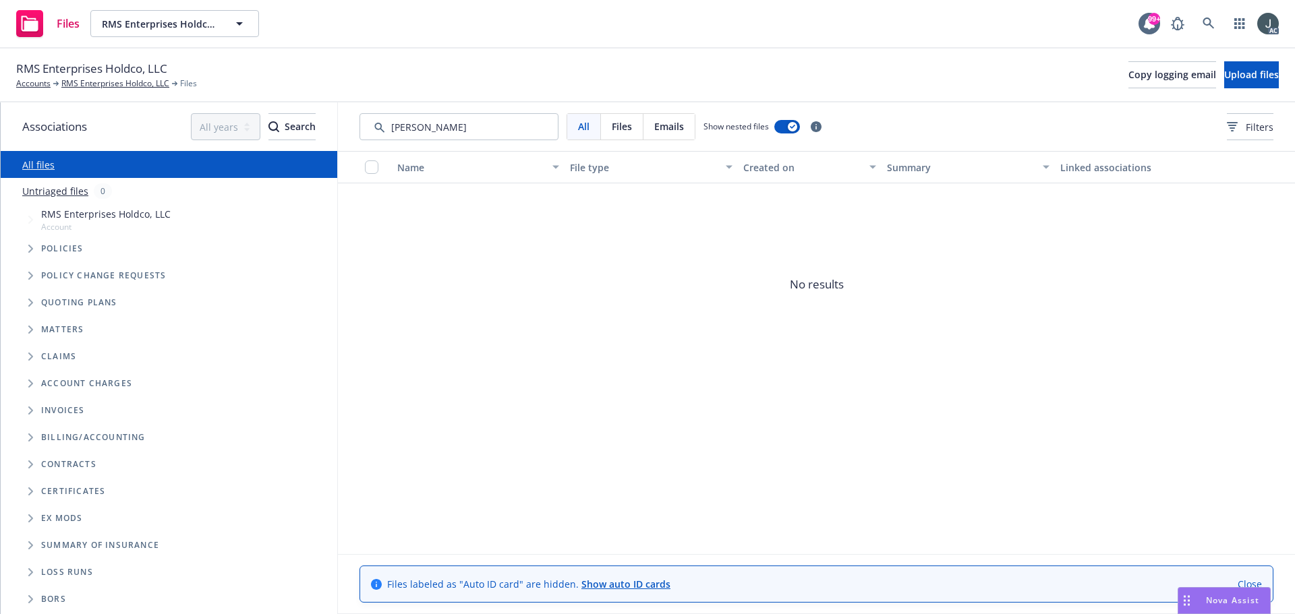
click at [434, 107] on div "All Files Emails Show nested files Filters" at bounding box center [816, 127] width 957 height 49
click at [446, 121] on input "Search by keyword..." at bounding box center [458, 126] width 199 height 27
type input "130"
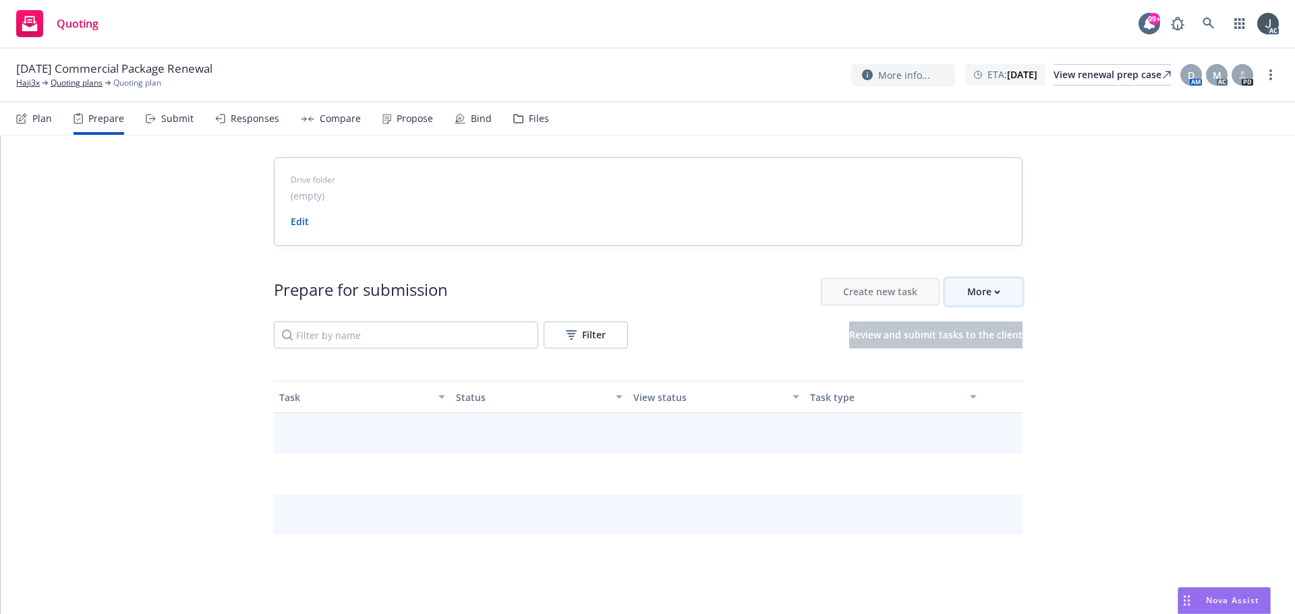
click at [967, 297] on div "More" at bounding box center [983, 292] width 33 height 26
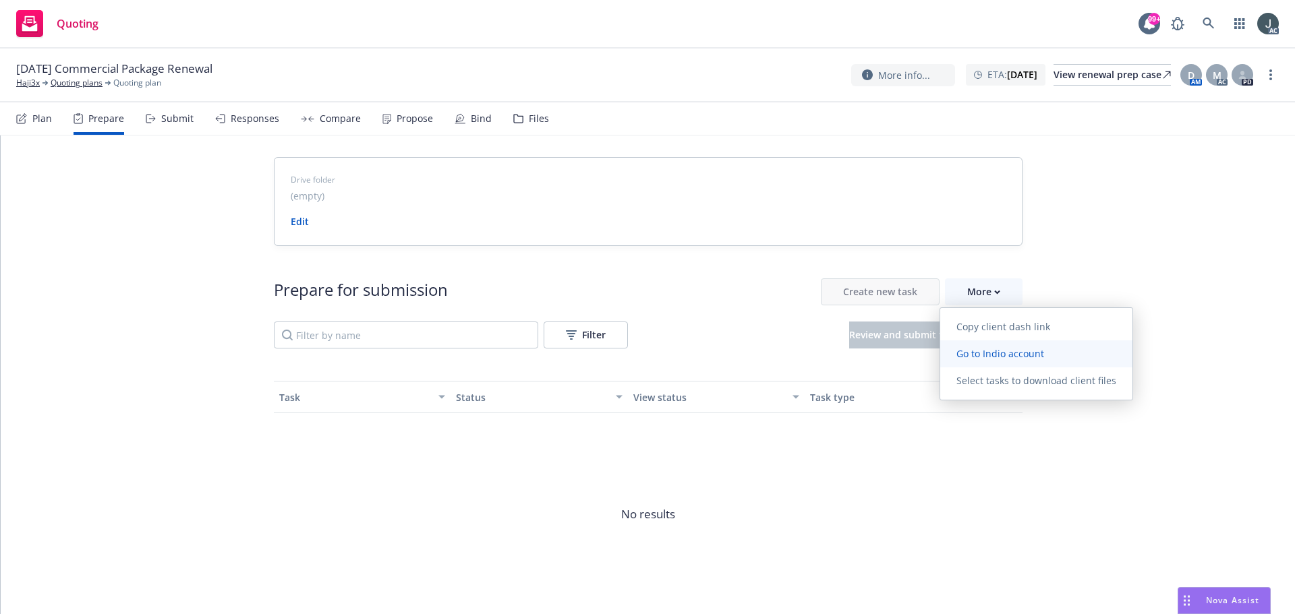
click at [982, 351] on span "Go to Indio account" at bounding box center [1000, 353] width 120 height 13
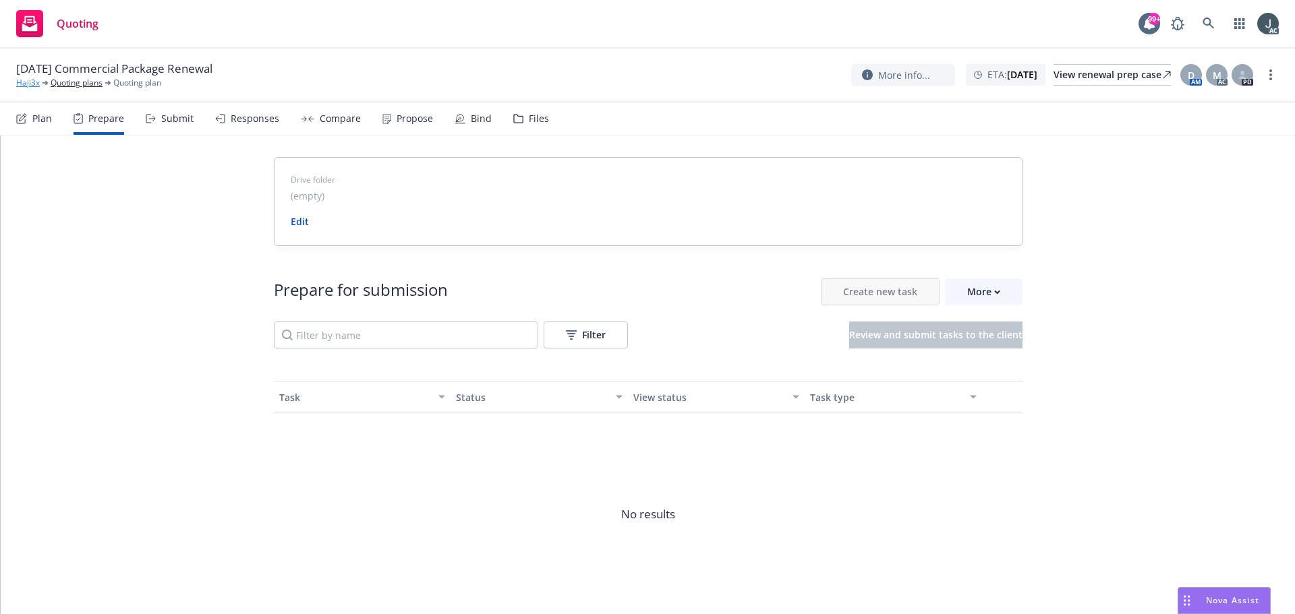
click at [32, 82] on link "Haji3x" at bounding box center [28, 83] width 24 height 12
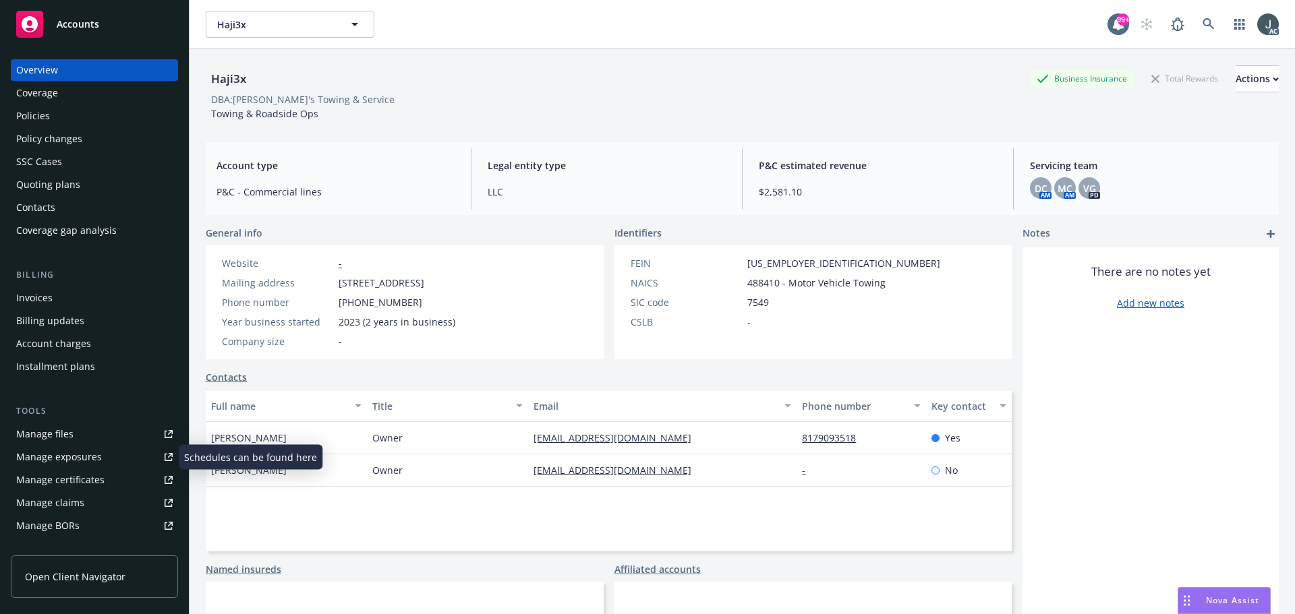
click at [58, 457] on div "Manage exposures" at bounding box center [59, 457] width 86 height 22
click at [49, 117] on div "Policies" at bounding box center [33, 116] width 34 height 22
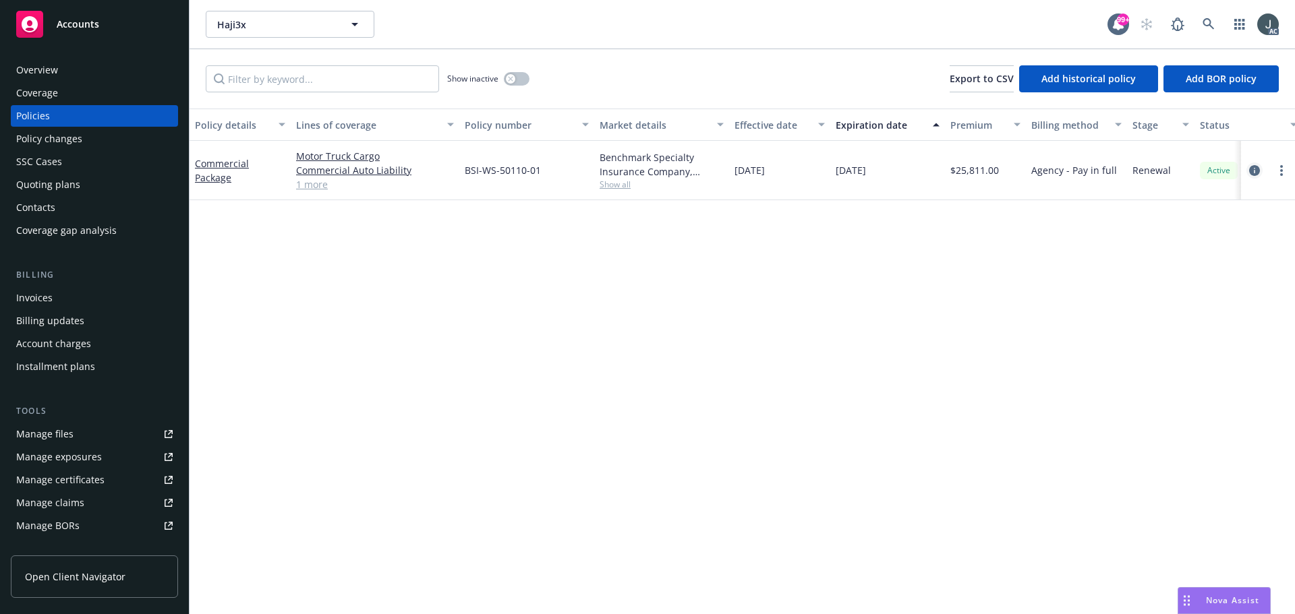
click at [1254, 170] on icon "circleInformation" at bounding box center [1254, 170] width 11 height 11
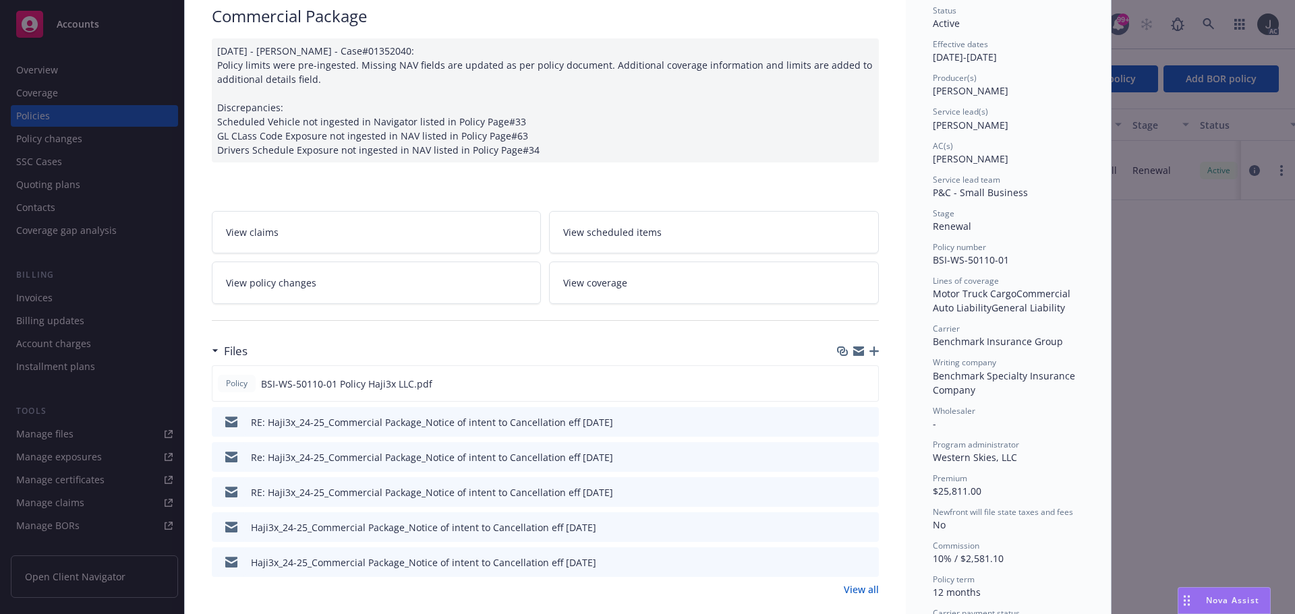
scroll to position [135, 0]
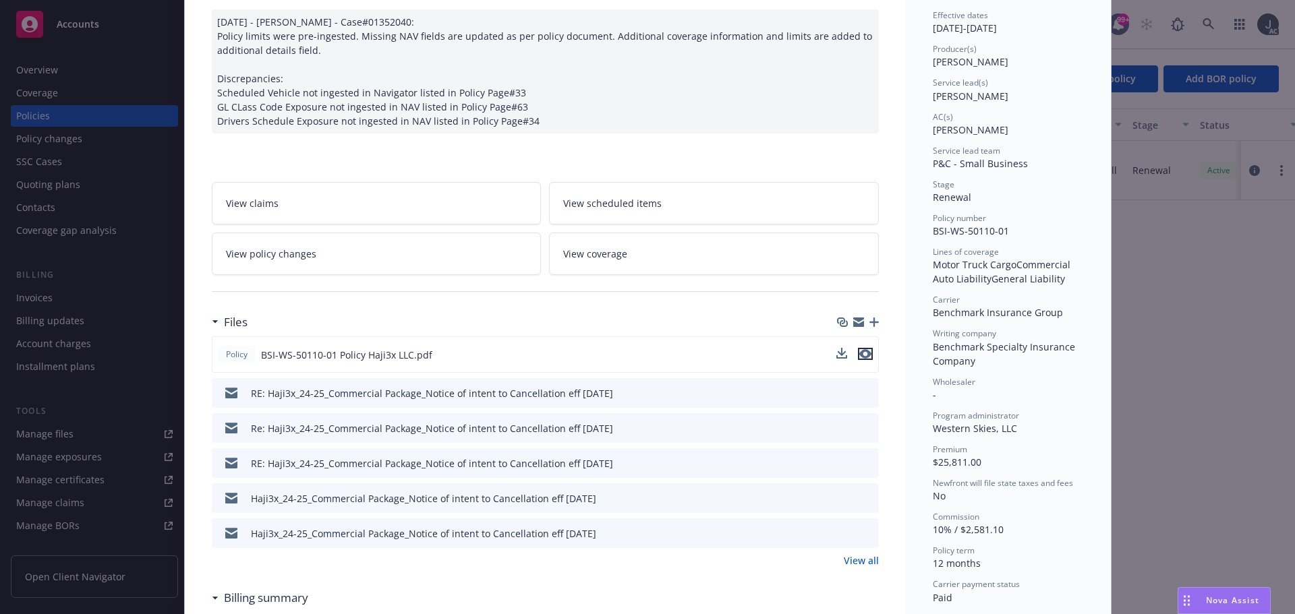
click at [865, 349] on icon "preview file" at bounding box center [865, 353] width 12 height 9
click at [863, 553] on div "Policy BSI-WS-50110-01 Policy Haji3x LLC.pdf RE: Haji3x_24-25_Commercial Packag…" at bounding box center [545, 452] width 667 height 231
click at [862, 560] on link "View all" at bounding box center [861, 561] width 35 height 14
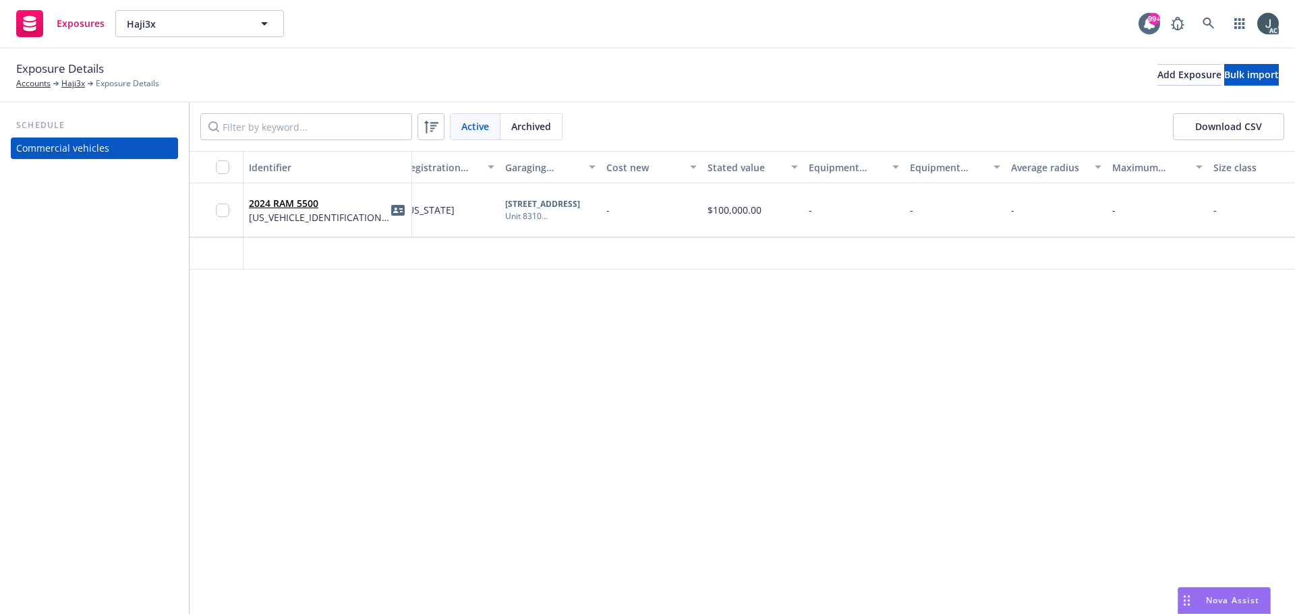
scroll to position [0, 635]
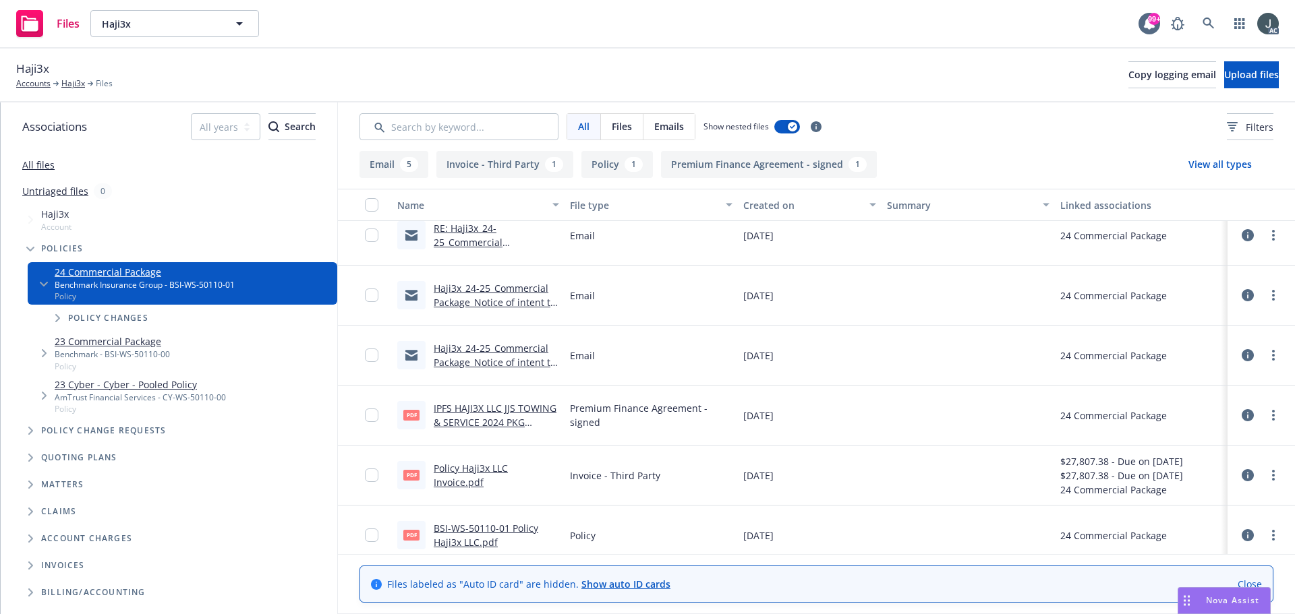
scroll to position [146, 0]
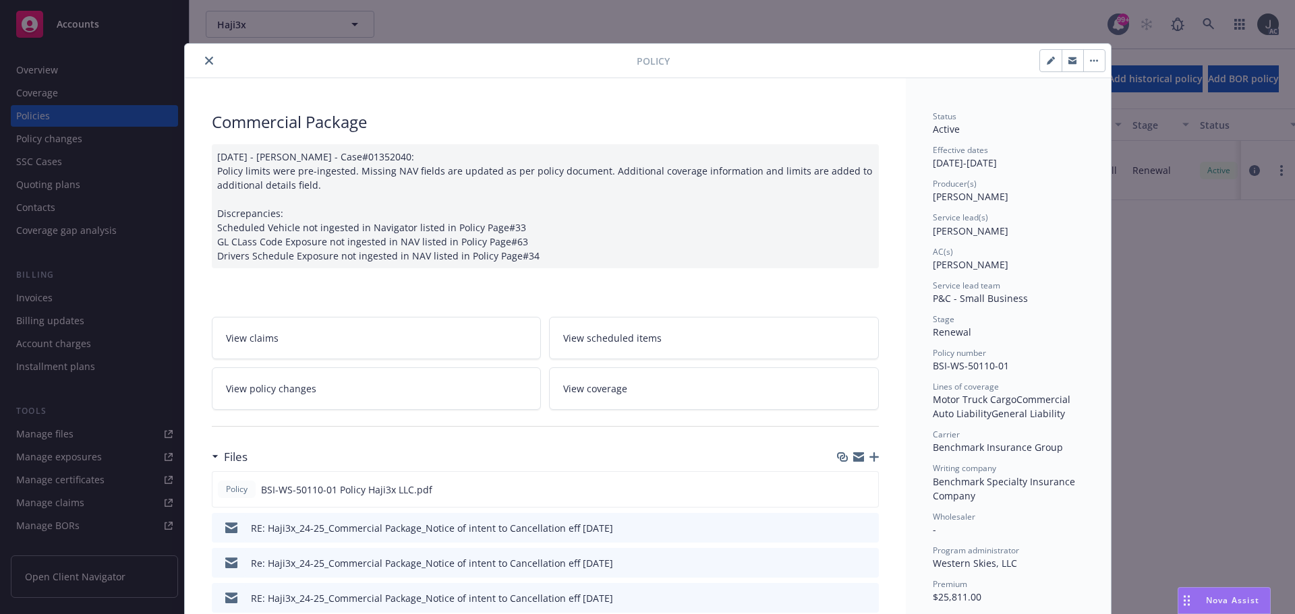
click at [210, 57] on button "close" at bounding box center [209, 61] width 16 height 16
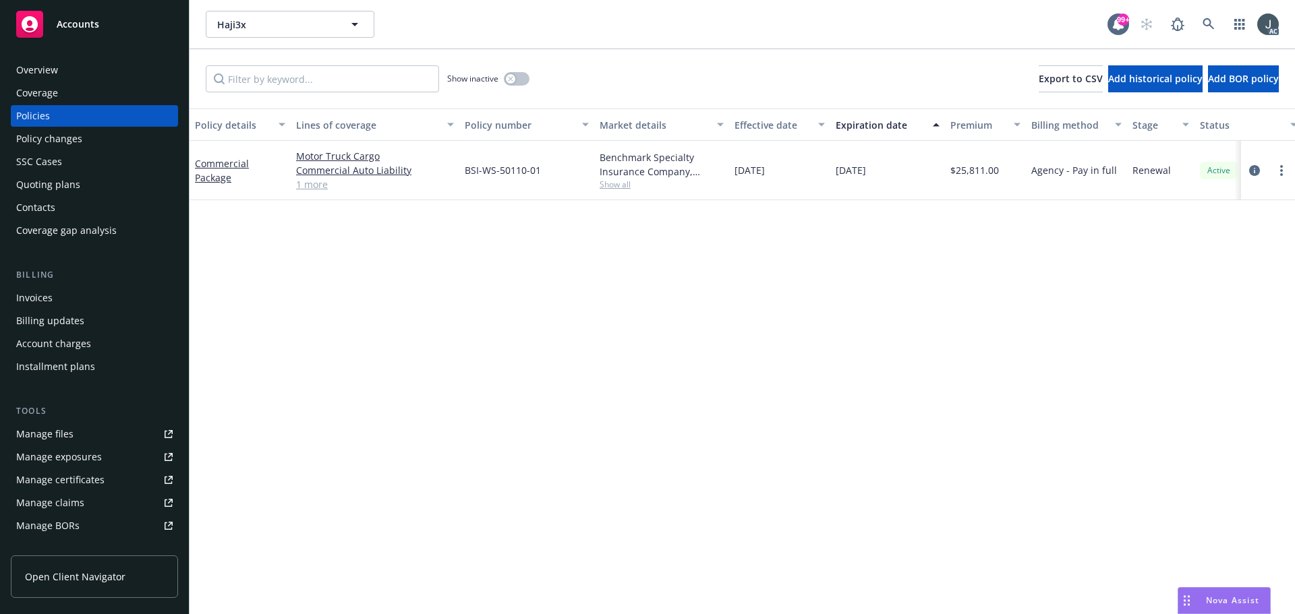
click at [40, 59] on div "Overview" at bounding box center [37, 70] width 42 height 22
click at [43, 65] on div "Overview" at bounding box center [37, 70] width 42 height 22
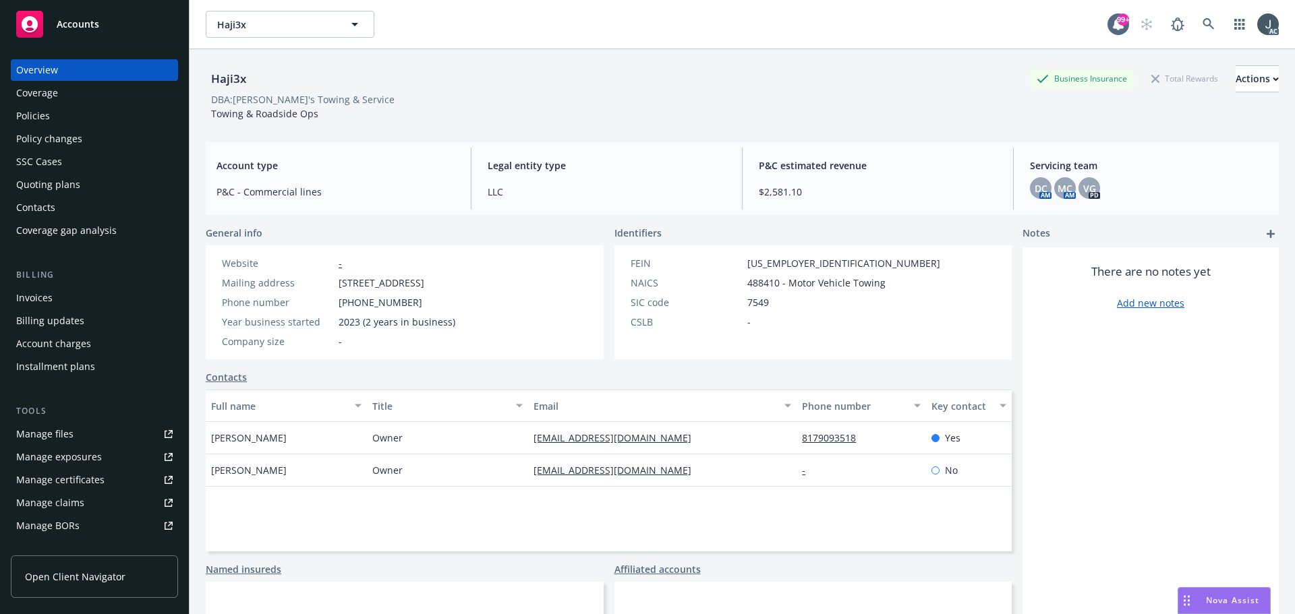
click at [80, 119] on div "Policies" at bounding box center [94, 116] width 156 height 22
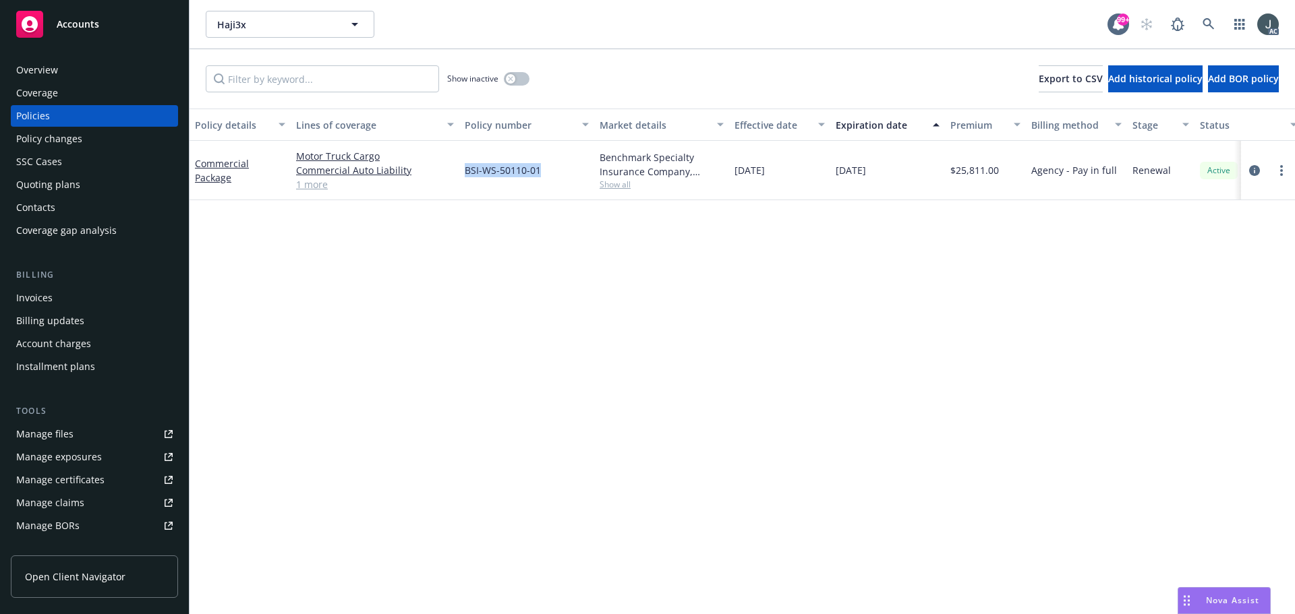
drag, startPoint x: 464, startPoint y: 169, endPoint x: 583, endPoint y: 175, distance: 119.5
click at [583, 175] on div "BSI-WS-50110-01" at bounding box center [526, 170] width 135 height 59
copy span "BSI-WS-50110-01"
click at [318, 188] on link "1 more" at bounding box center [375, 184] width 158 height 14
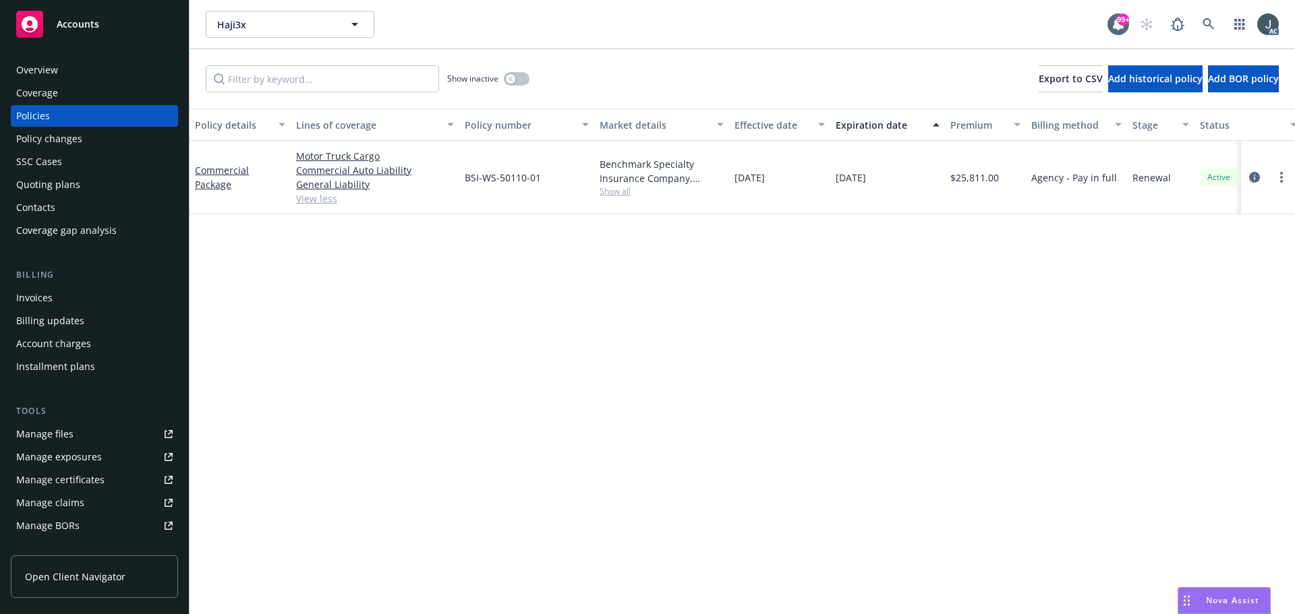
click at [599, 192] on div "Benchmark Specialty Insurance Company, Benchmark Insurance Group, Western Skies…" at bounding box center [661, 178] width 135 height 74
click at [604, 194] on span "Show all" at bounding box center [662, 190] width 124 height 11
drag, startPoint x: 465, startPoint y: 270, endPoint x: 610, endPoint y: 274, distance: 144.4
click at [610, 274] on span "Benchmark Insurance Group" at bounding box center [588, 269] width 248 height 14
copy span "Benchmark Insurance Group"
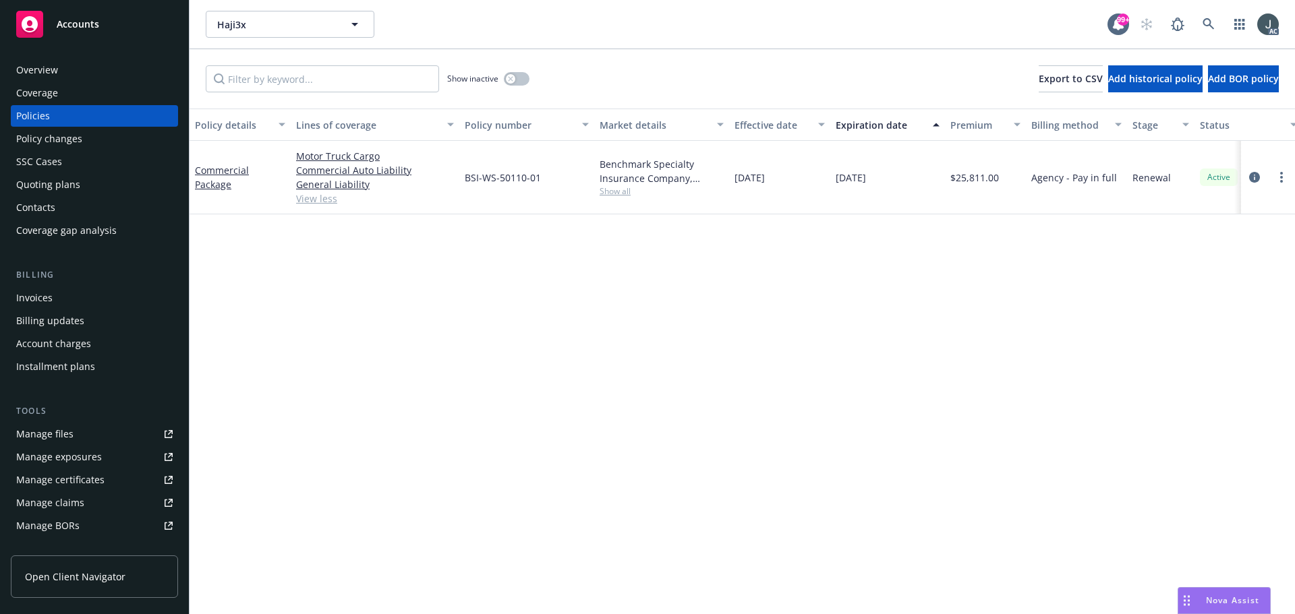
click at [817, 252] on div "Policy details Lines of coverage Policy number Market details Effective date Ex…" at bounding box center [742, 362] width 1105 height 506
drag, startPoint x: 734, startPoint y: 175, endPoint x: 796, endPoint y: 181, distance: 62.3
click at [796, 181] on div "11/18/2024" at bounding box center [779, 178] width 101 height 74
copy span "11/18/2024"
click at [966, 179] on span "$25,811.00" at bounding box center [974, 178] width 49 height 14
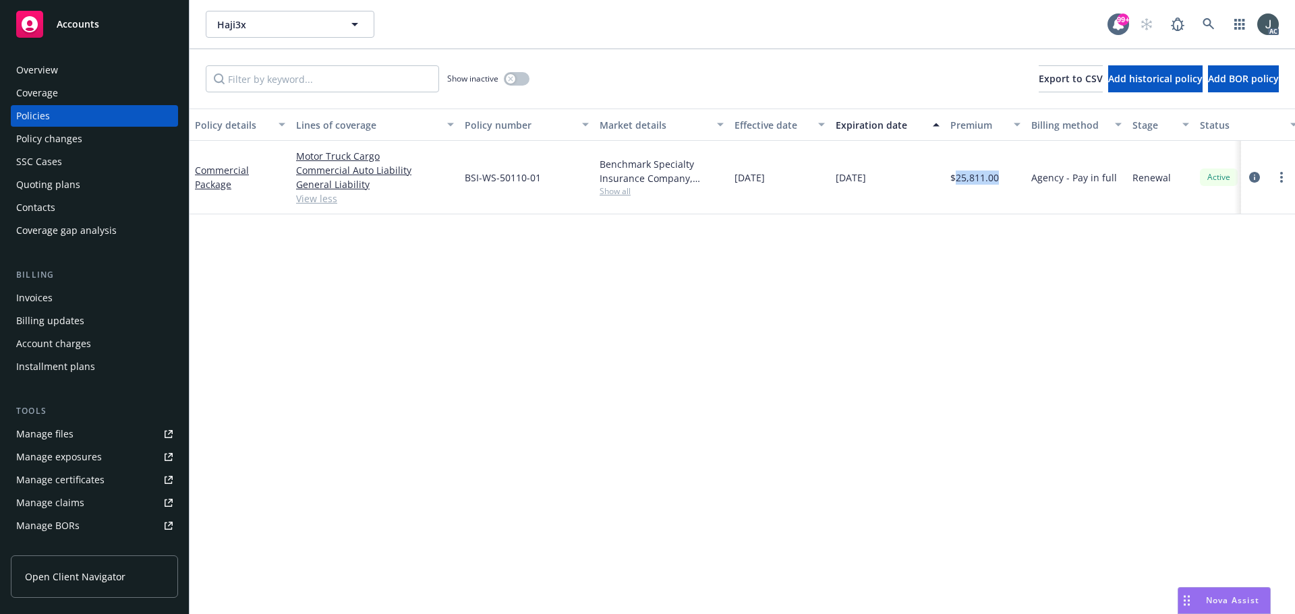
click at [966, 179] on span "$25,811.00" at bounding box center [974, 178] width 49 height 14
copy span "25,811.00"
click at [521, 78] on button "button" at bounding box center [517, 78] width 26 height 13
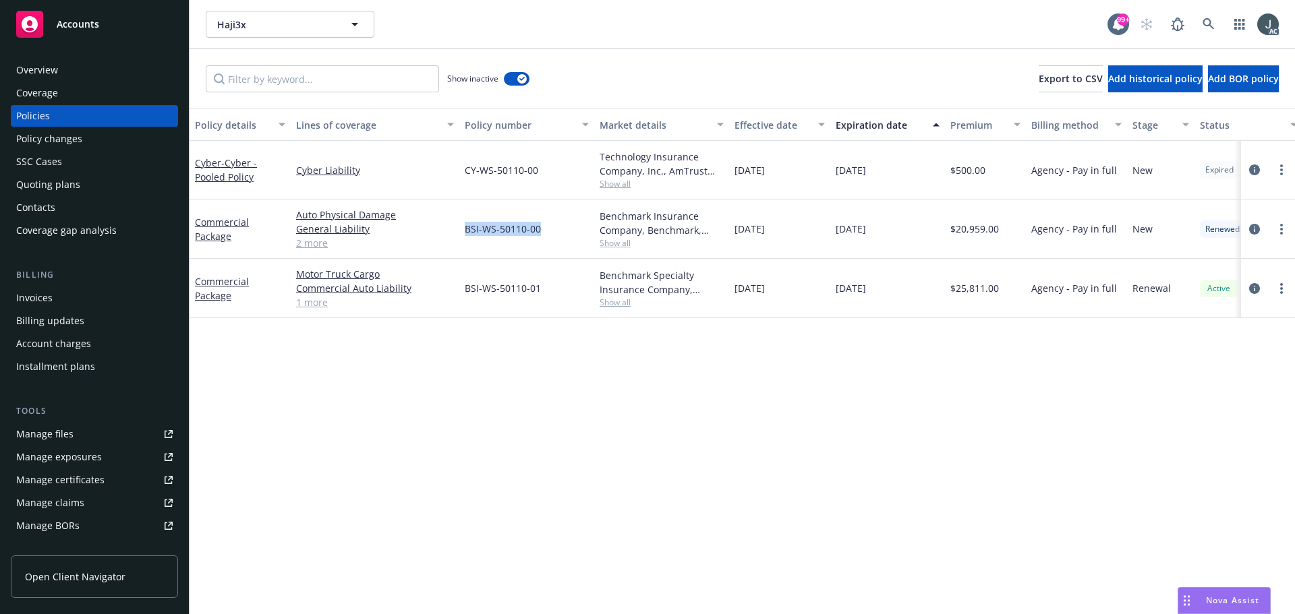
drag, startPoint x: 463, startPoint y: 229, endPoint x: 540, endPoint y: 229, distance: 76.9
click at [540, 229] on div "BSI-WS-50110-00" at bounding box center [526, 229] width 135 height 59
copy span "BSI-WS-50110-00"
click at [318, 245] on link "2 more" at bounding box center [375, 243] width 158 height 14
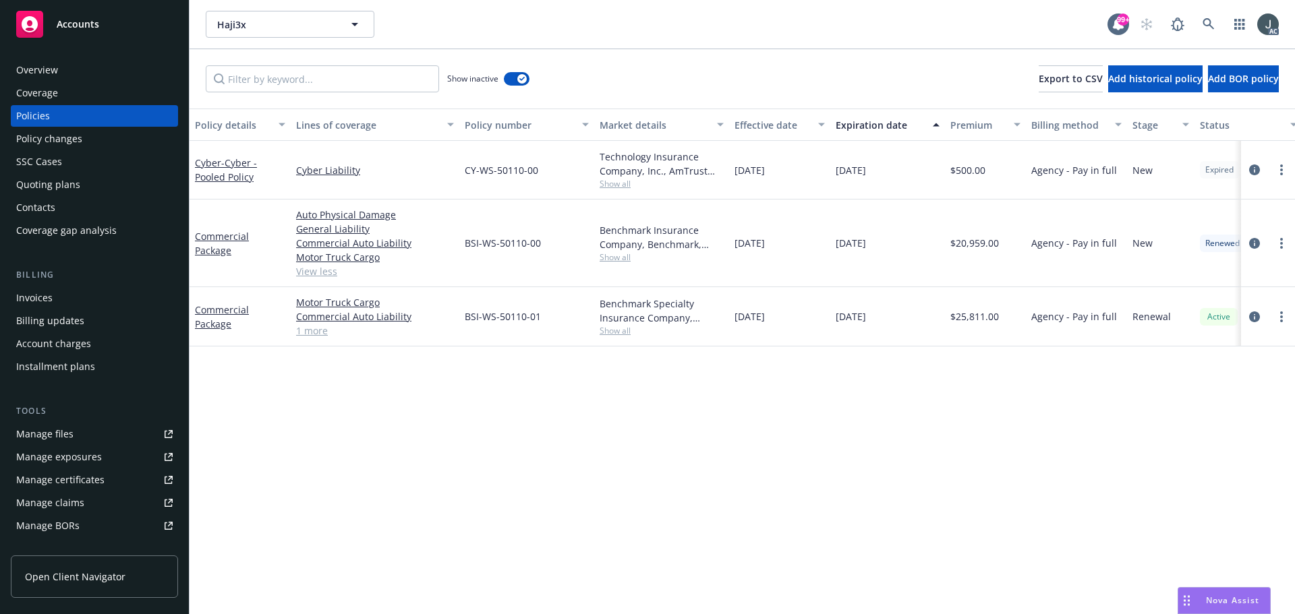
click at [608, 258] on span "Show all" at bounding box center [662, 257] width 124 height 11
click at [476, 331] on span "Benchmark" at bounding box center [588, 335] width 248 height 14
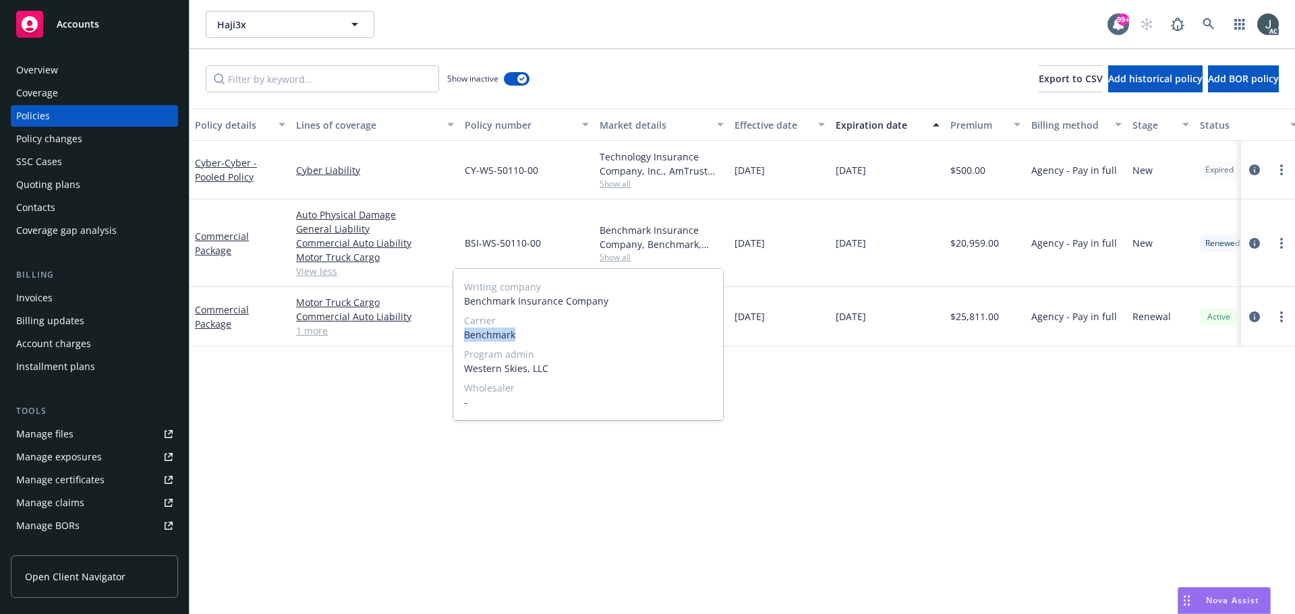
click at [476, 331] on span "Benchmark" at bounding box center [588, 335] width 248 height 14
copy span "Benchmark"
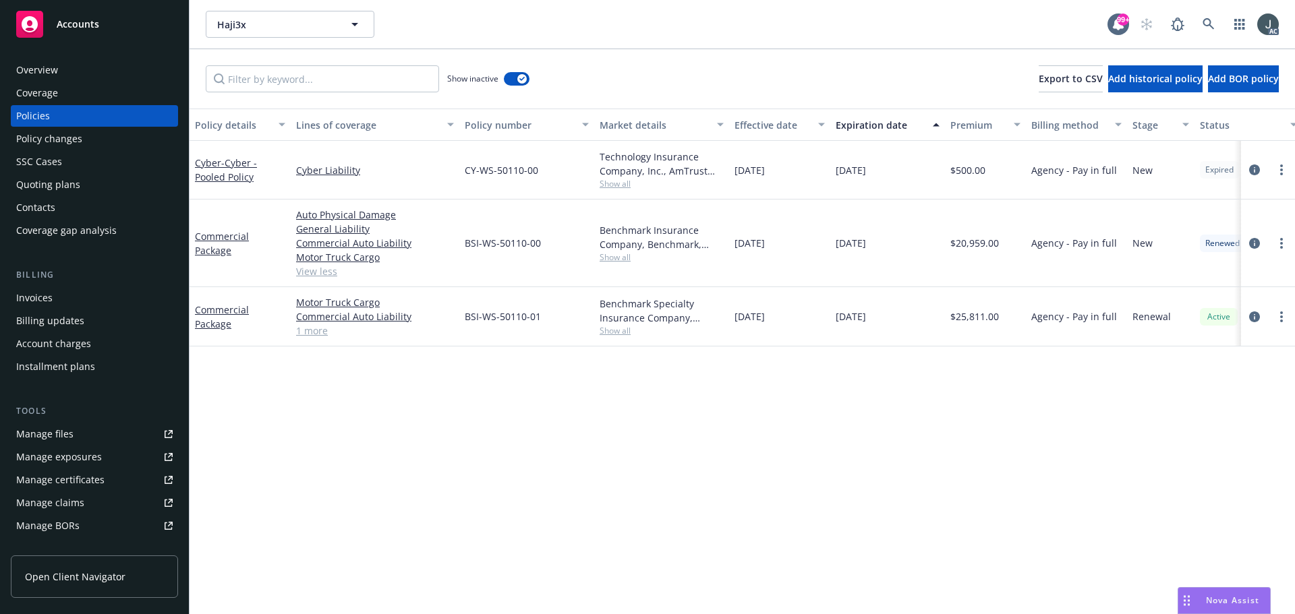
drag, startPoint x: 1189, startPoint y: 358, endPoint x: 1013, endPoint y: 306, distance: 183.5
click at [1189, 358] on div "Policy details Lines of coverage Policy number Market details Effective date Ex…" at bounding box center [742, 362] width 1105 height 506
drag, startPoint x: 738, startPoint y: 245, endPoint x: 795, endPoint y: 247, distance: 57.3
click at [795, 247] on div "11/15/2023" at bounding box center [779, 244] width 101 height 88
click at [786, 271] on div "11/15/2023" at bounding box center [779, 244] width 101 height 88
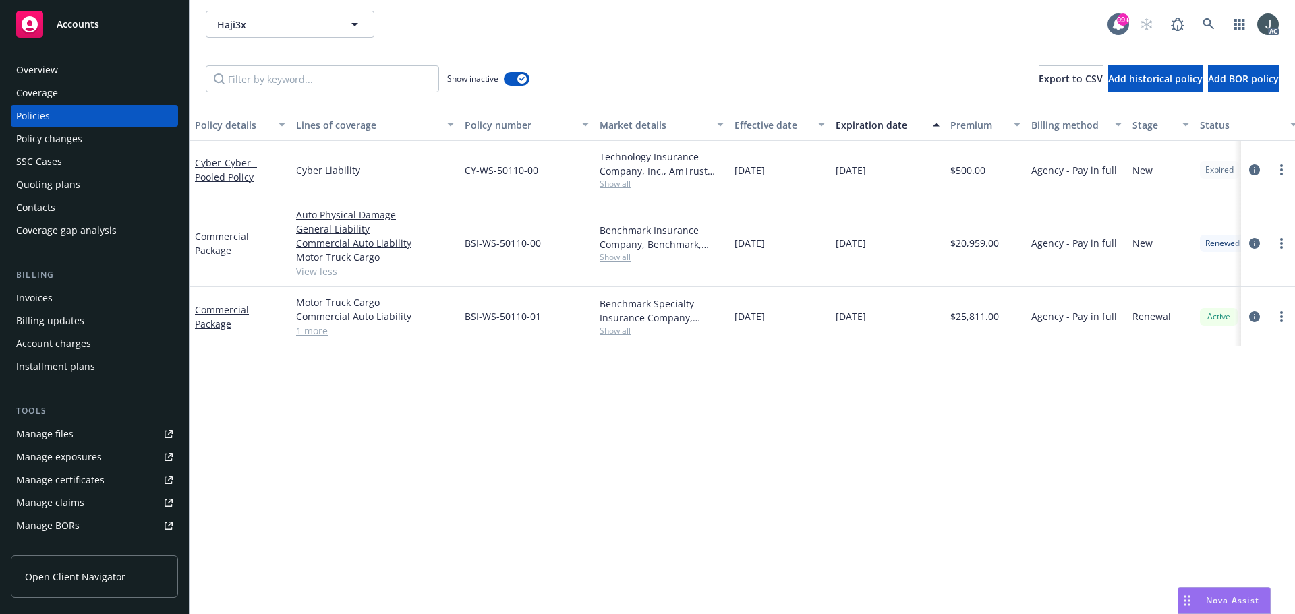
drag, startPoint x: 735, startPoint y: 247, endPoint x: 796, endPoint y: 250, distance: 60.8
click at [796, 250] on div "11/15/2023" at bounding box center [779, 244] width 101 height 88
copy span "11/15/2023"
click at [985, 243] on span "$20,959.00" at bounding box center [974, 243] width 49 height 14
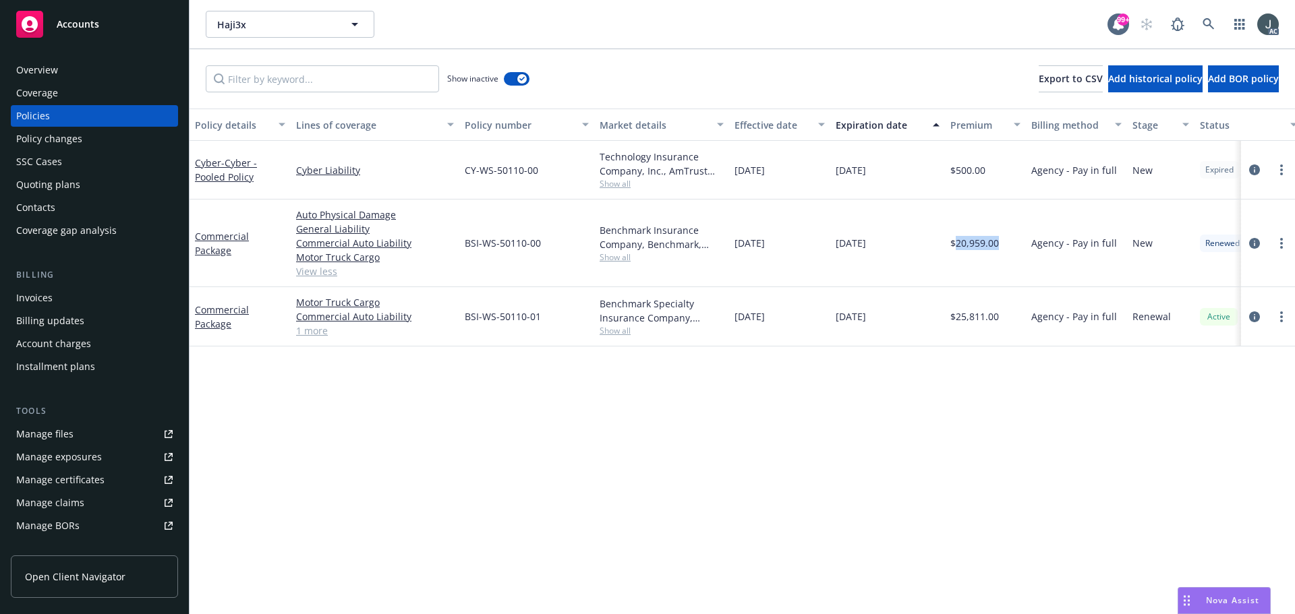
copy span "20,959.00"
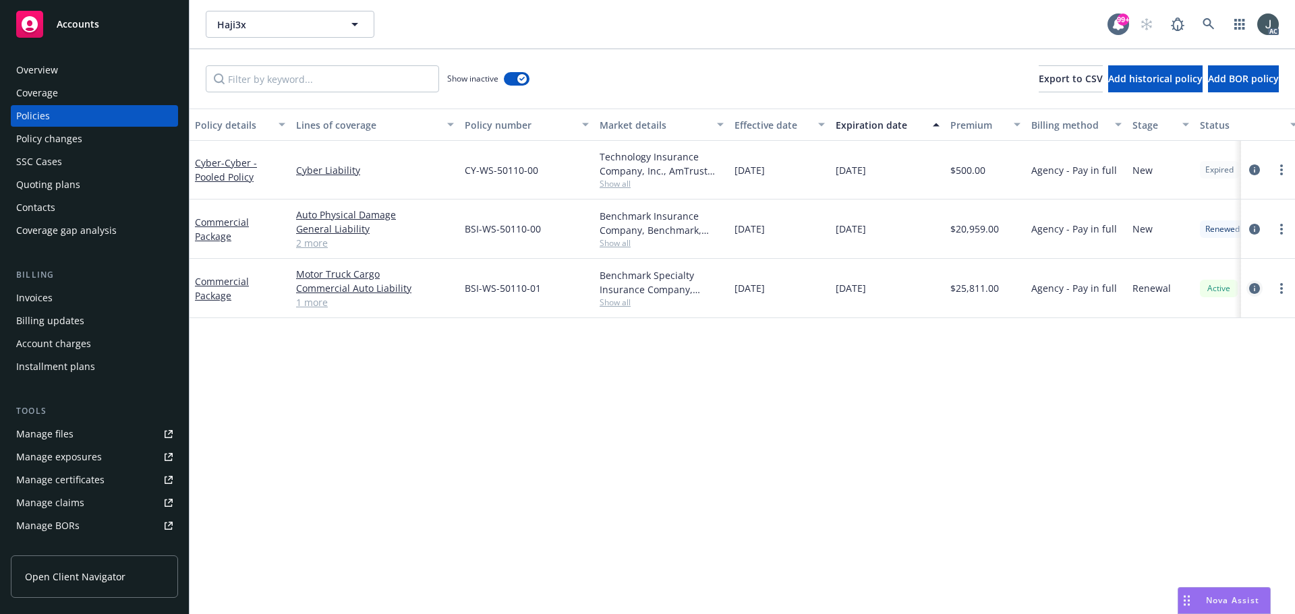
click at [1251, 289] on icon "circleInformation" at bounding box center [1254, 288] width 11 height 11
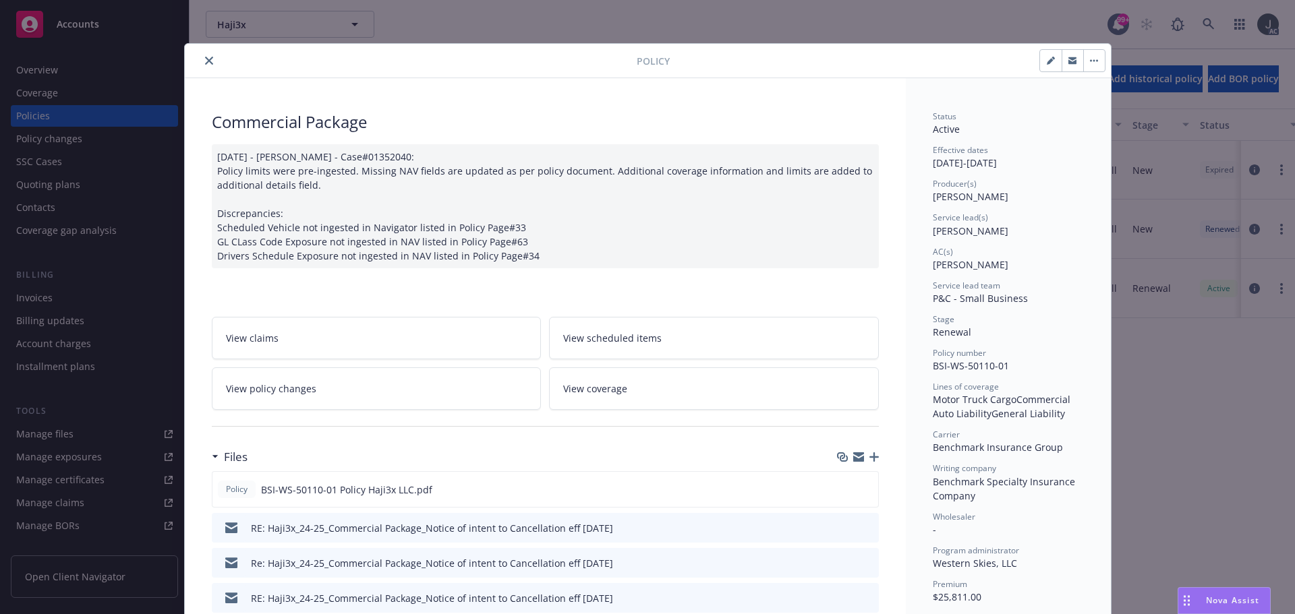
click at [206, 59] on icon "close" at bounding box center [209, 61] width 8 height 8
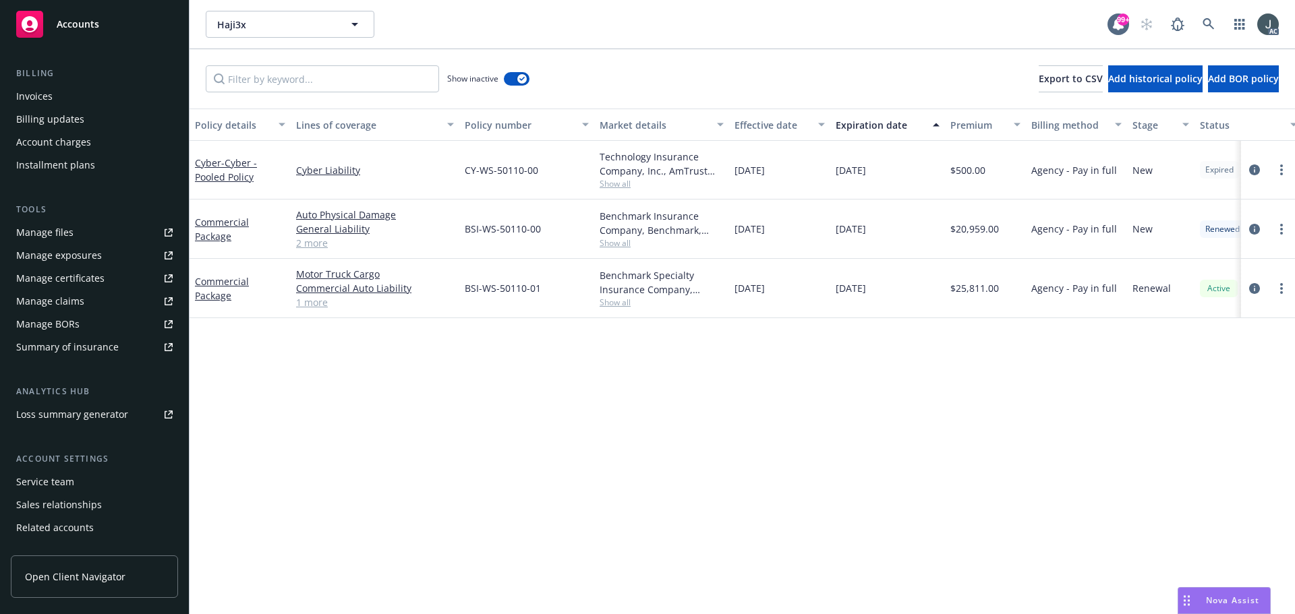
scroll to position [241, 0]
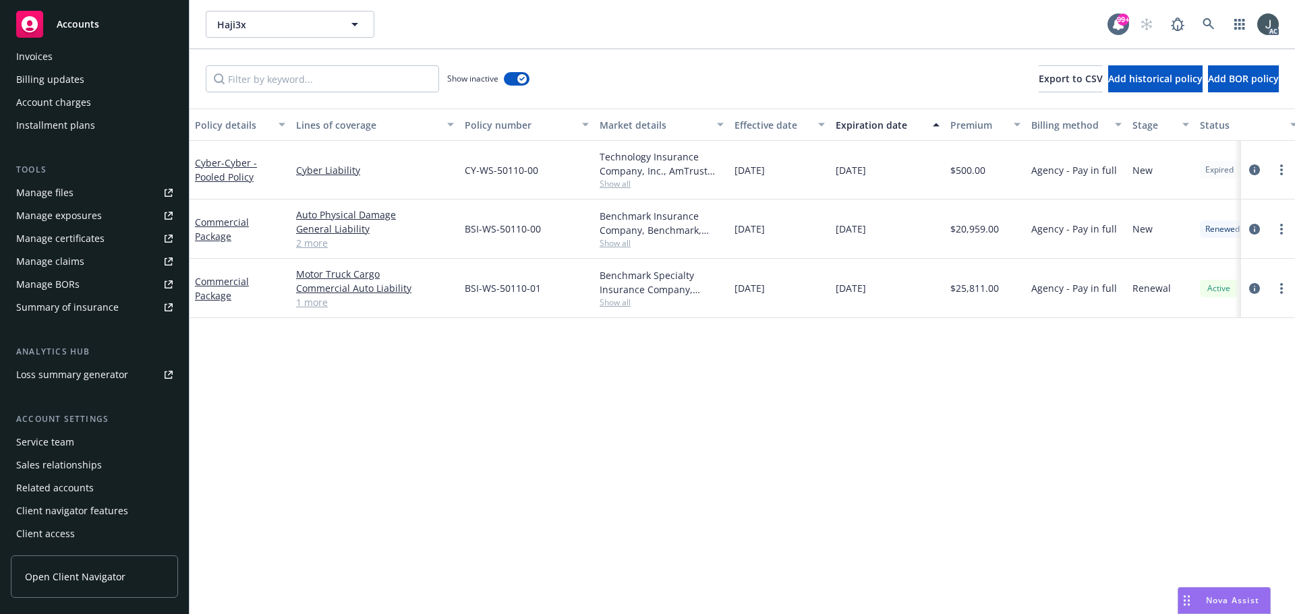
click at [57, 446] on div "Service team" at bounding box center [45, 443] width 58 height 22
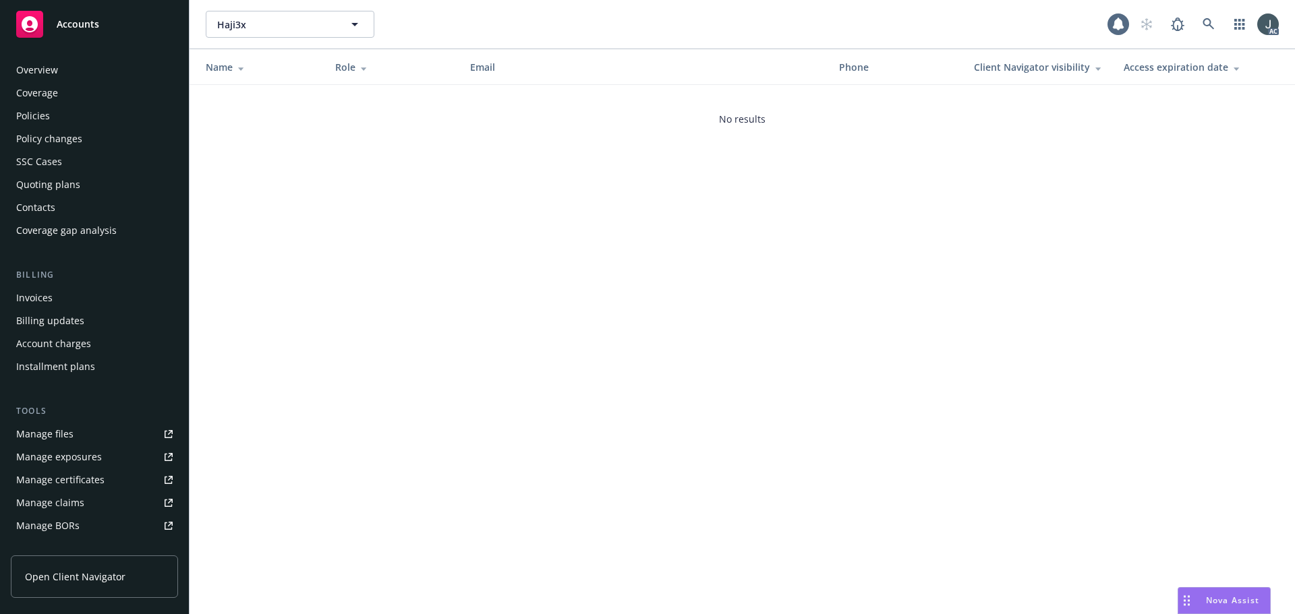
scroll to position [241, 0]
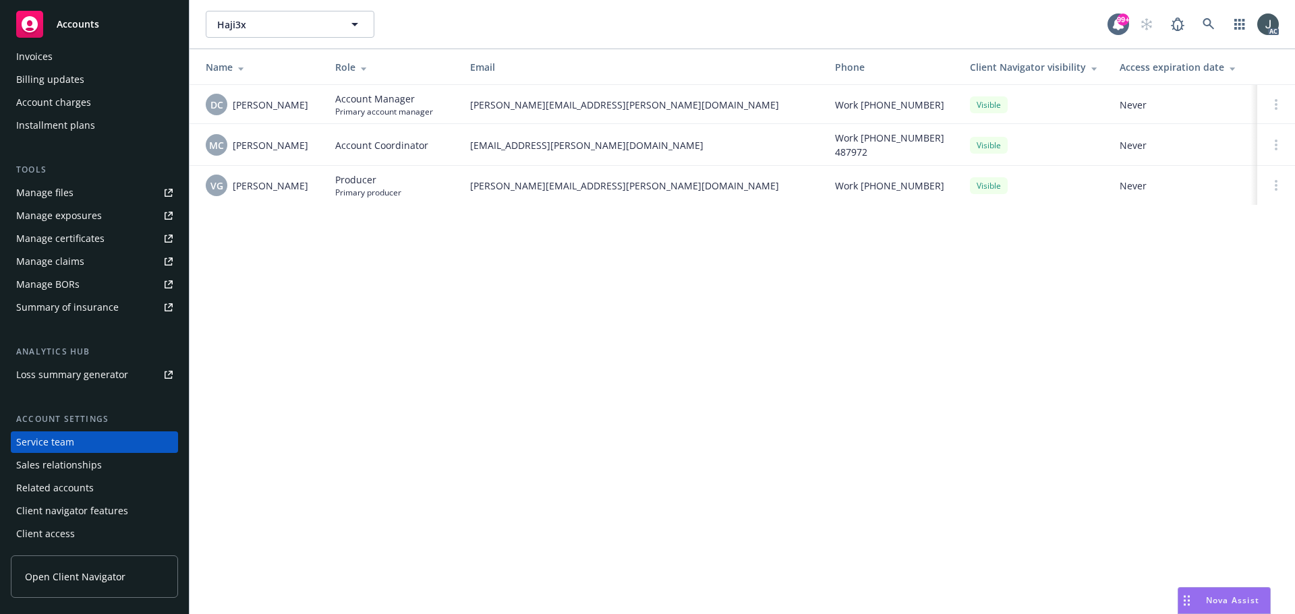
drag, startPoint x: 306, startPoint y: 147, endPoint x: 232, endPoint y: 145, distance: 74.2
click at [232, 145] on div "MC Miles Crenwelge" at bounding box center [260, 145] width 108 height 22
copy span "[PERSON_NAME]"
drag, startPoint x: 297, startPoint y: 185, endPoint x: 227, endPoint y: 184, distance: 70.1
click at [227, 184] on div "VG [PERSON_NAME]" at bounding box center [260, 186] width 108 height 22
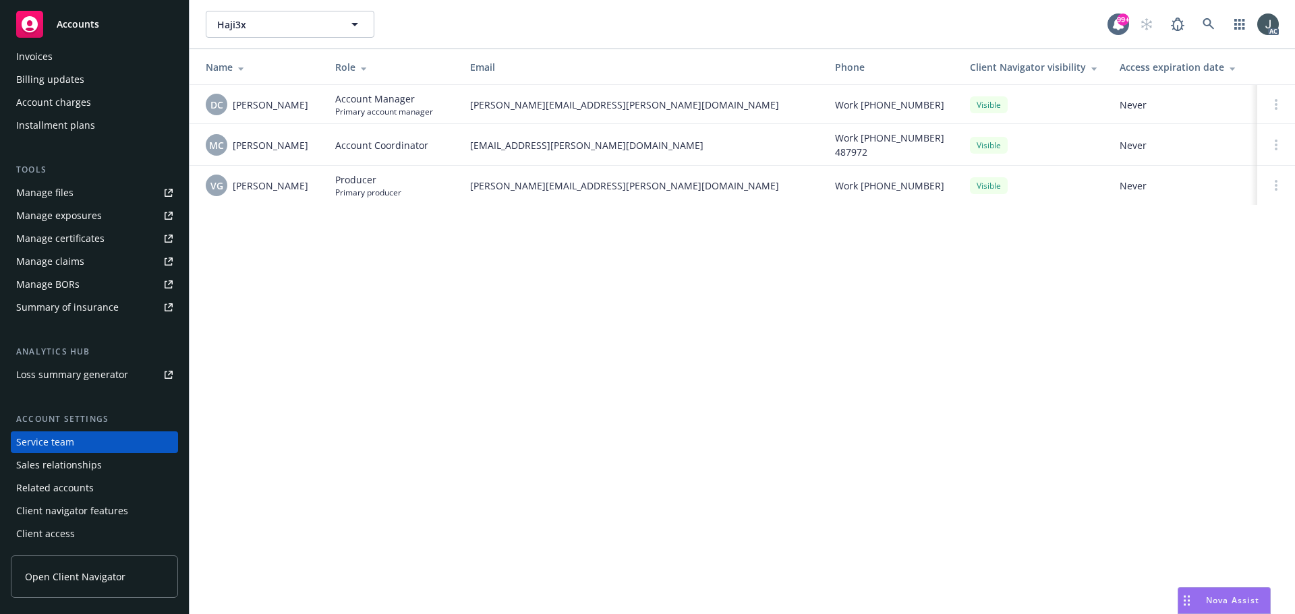
copy div "[PERSON_NAME]"
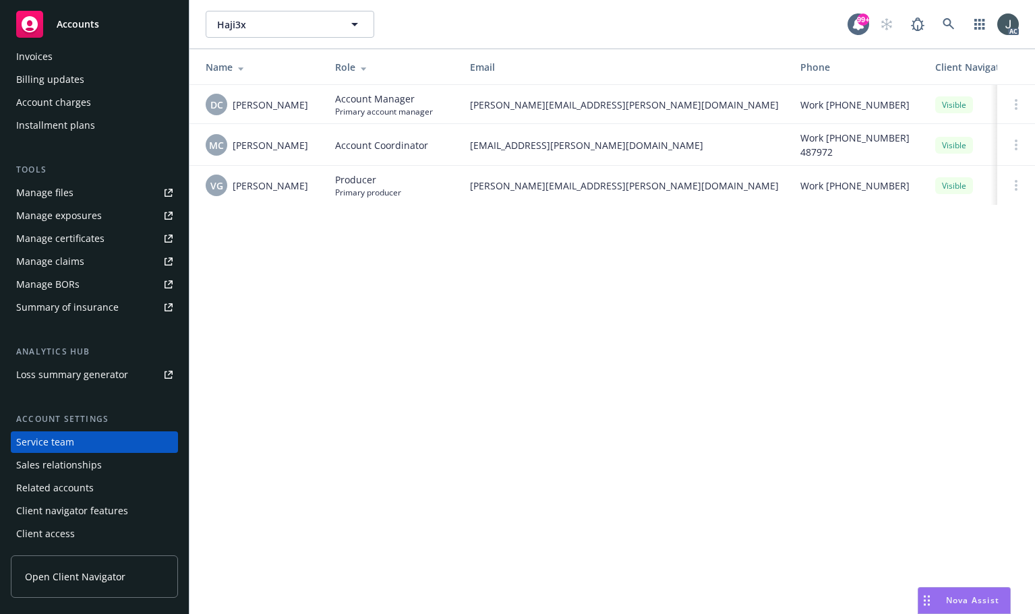
click at [579, 386] on div "Haji3x Haji3x 99+ AC Name Role Email Phone Client Navigator visibility Access e…" at bounding box center [613, 307] width 846 height 614
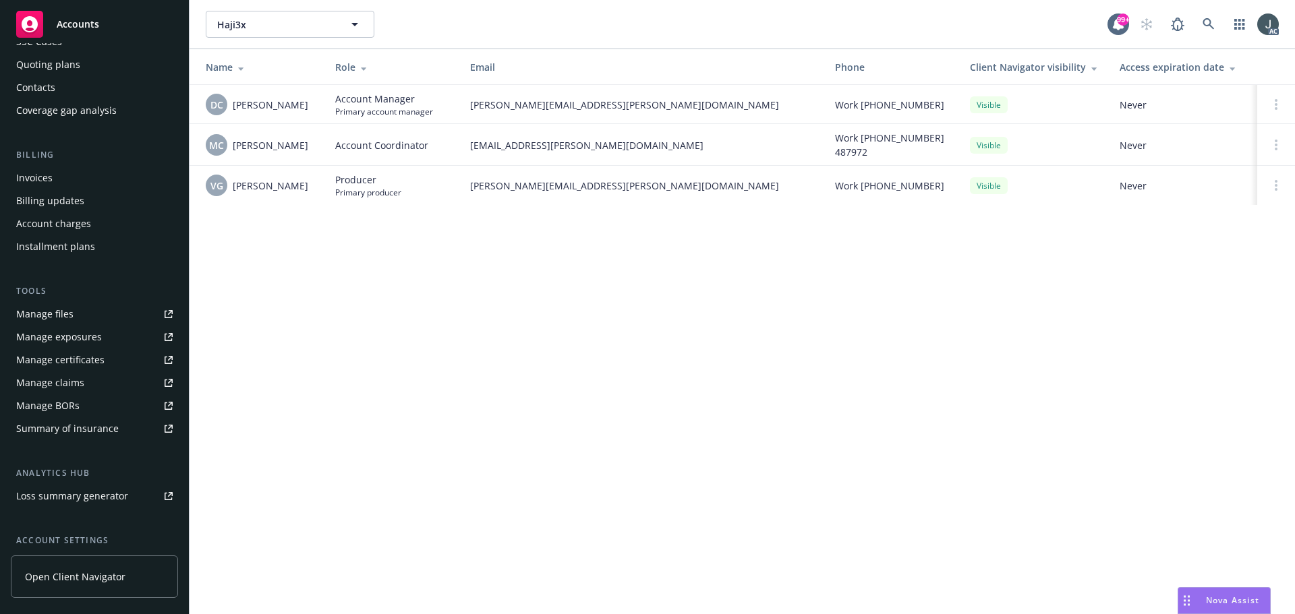
scroll to position [0, 0]
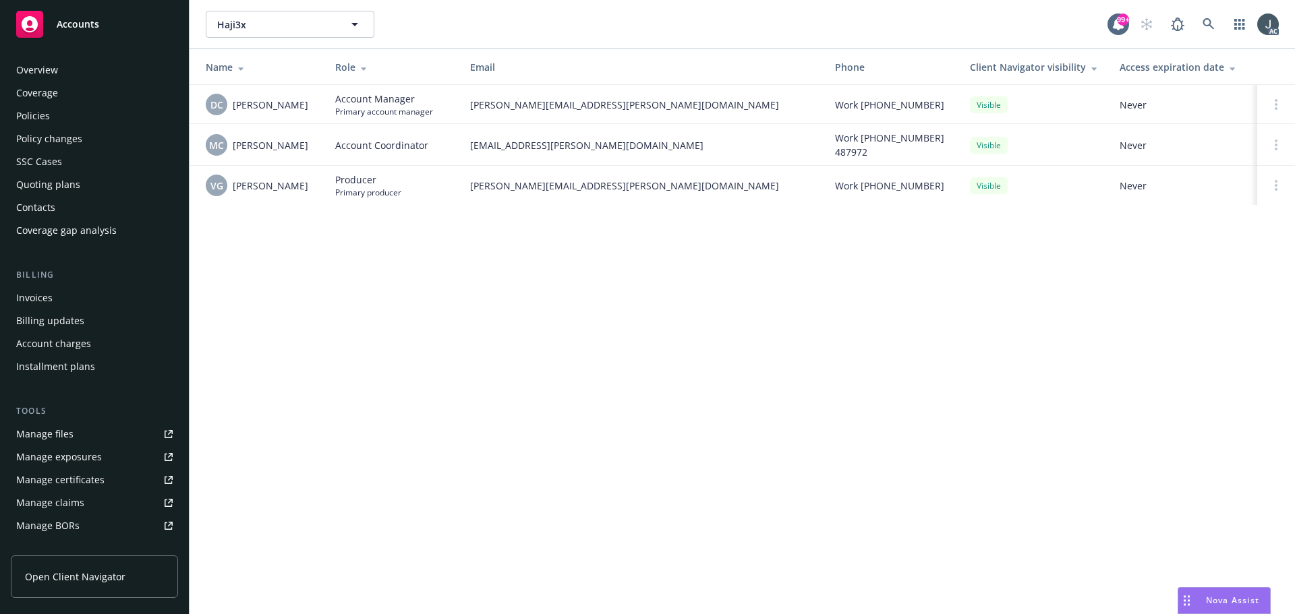
click at [42, 73] on div "Overview" at bounding box center [37, 70] width 42 height 22
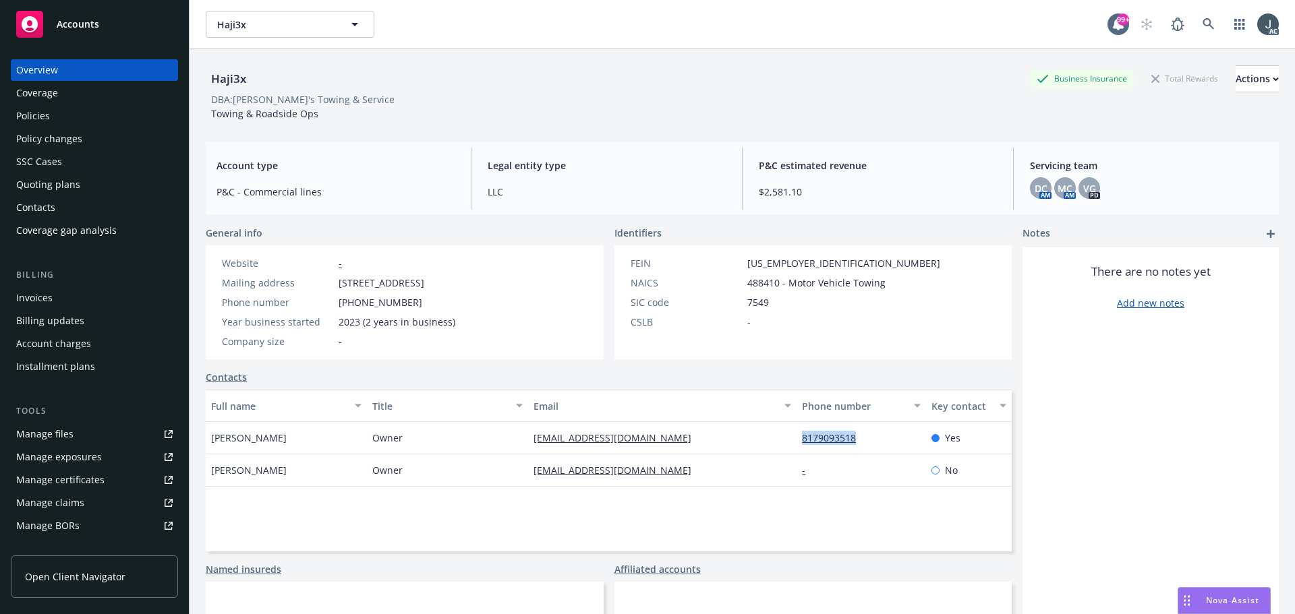
drag, startPoint x: 879, startPoint y: 450, endPoint x: 794, endPoint y: 450, distance: 85.0
click at [796, 450] on div "8179093518" at bounding box center [860, 438] width 129 height 32
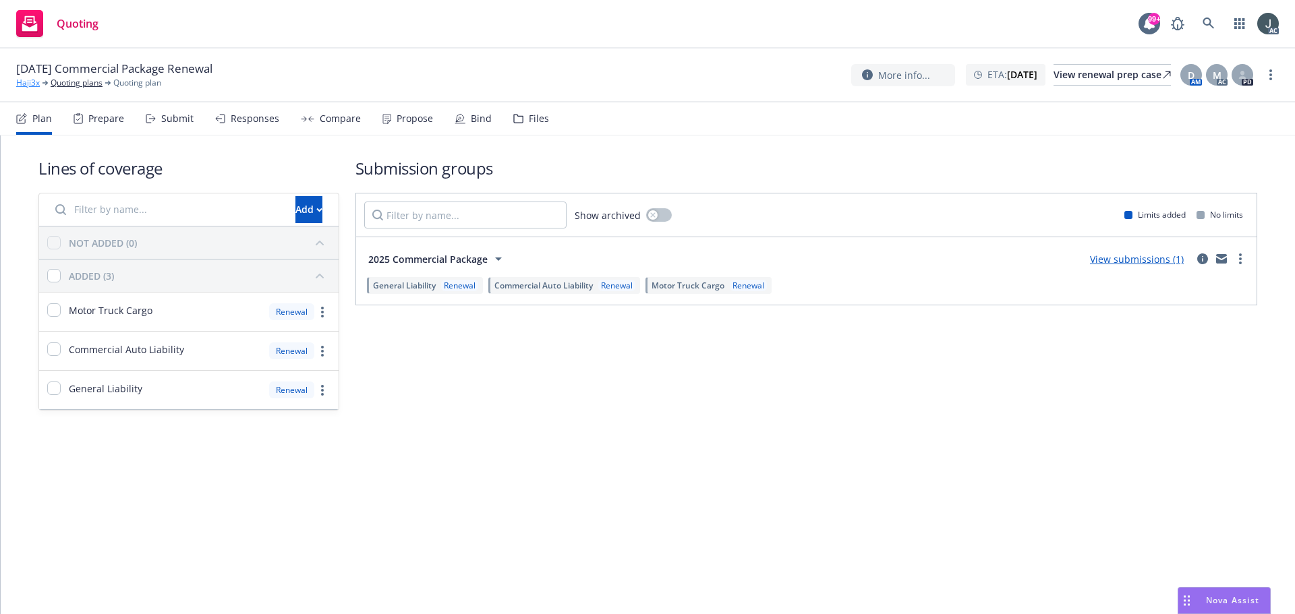
click at [34, 82] on link "Haji3x" at bounding box center [28, 83] width 24 height 12
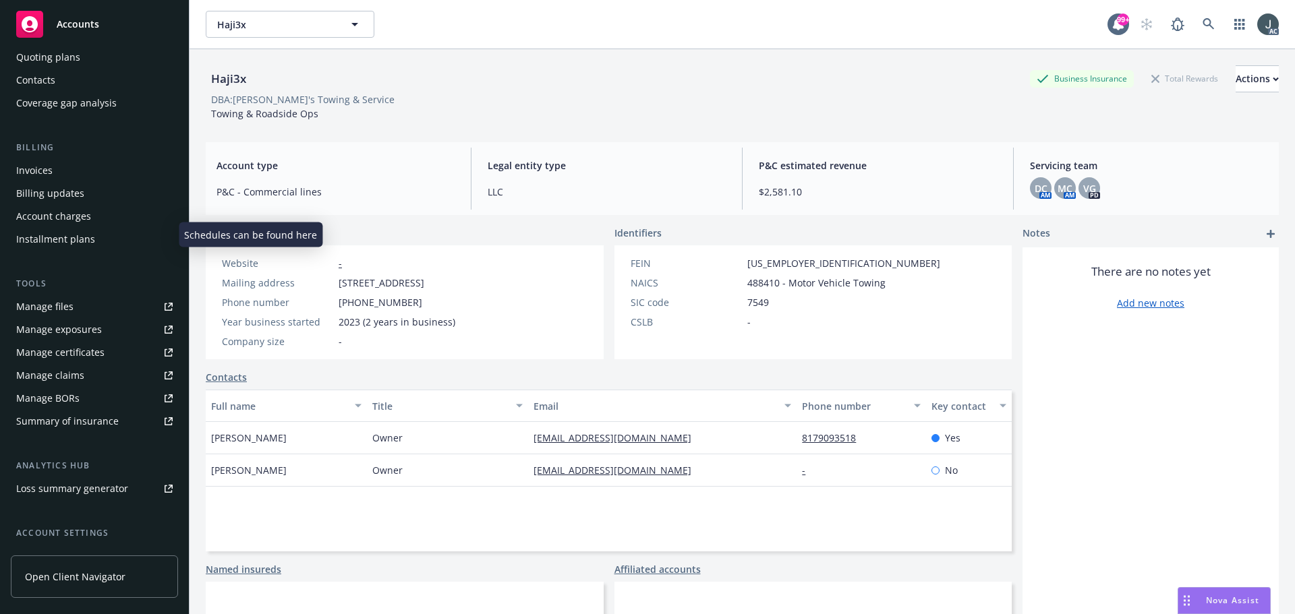
scroll to position [241, 0]
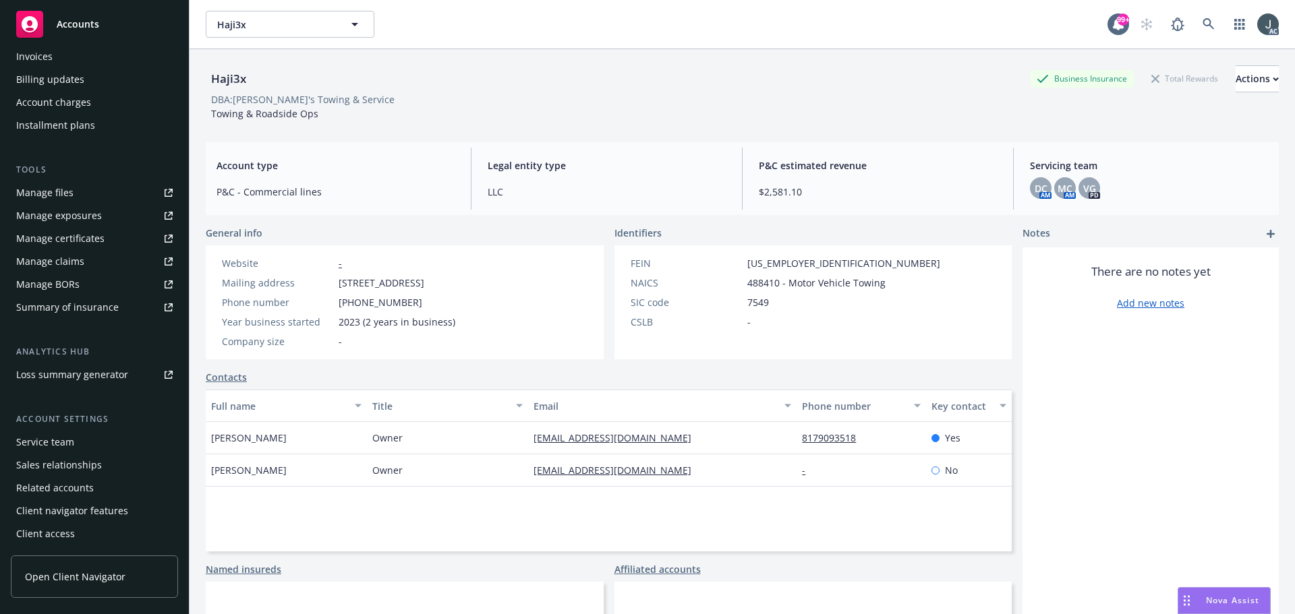
click at [51, 438] on div "Service team" at bounding box center [45, 443] width 58 height 22
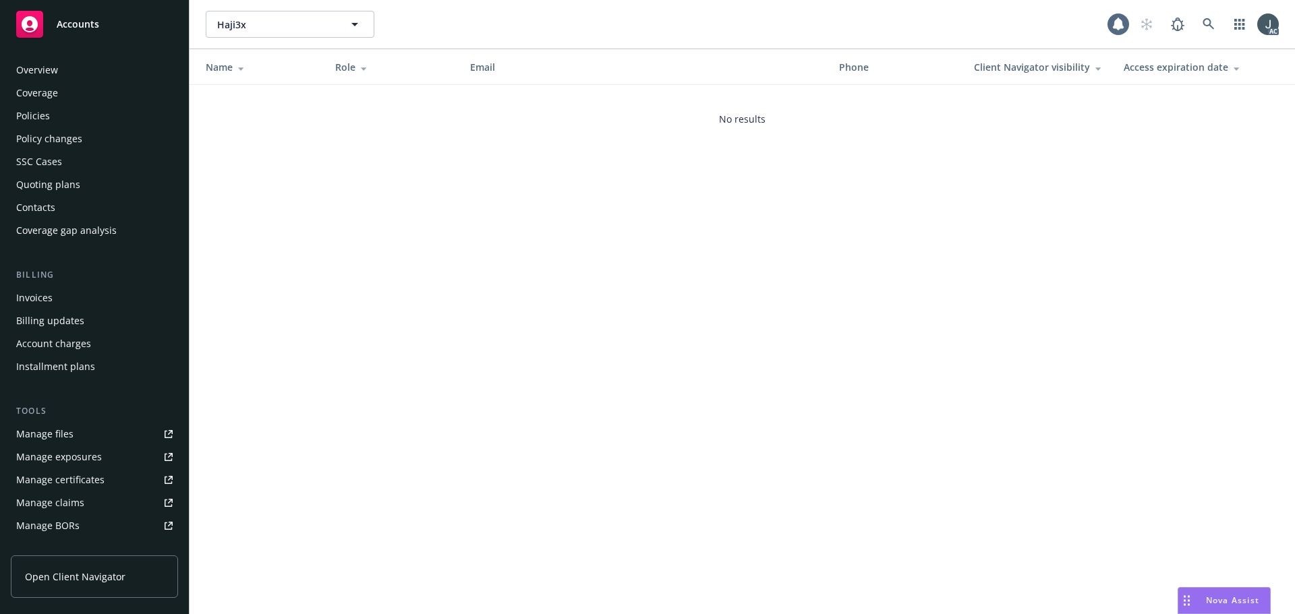
scroll to position [241, 0]
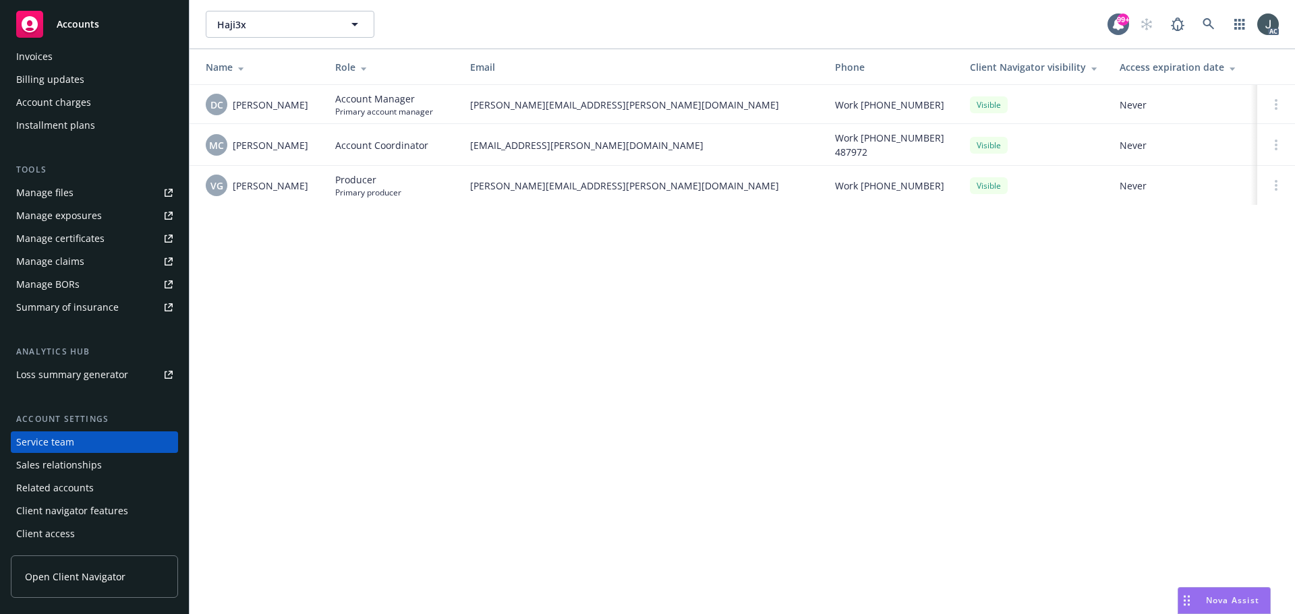
drag, startPoint x: 305, startPoint y: 187, endPoint x: 228, endPoint y: 191, distance: 77.7
click at [228, 191] on div "VG [PERSON_NAME]" at bounding box center [260, 186] width 108 height 22
copy div "[PERSON_NAME]"
click at [361, 183] on span "Producer" at bounding box center [368, 180] width 66 height 14
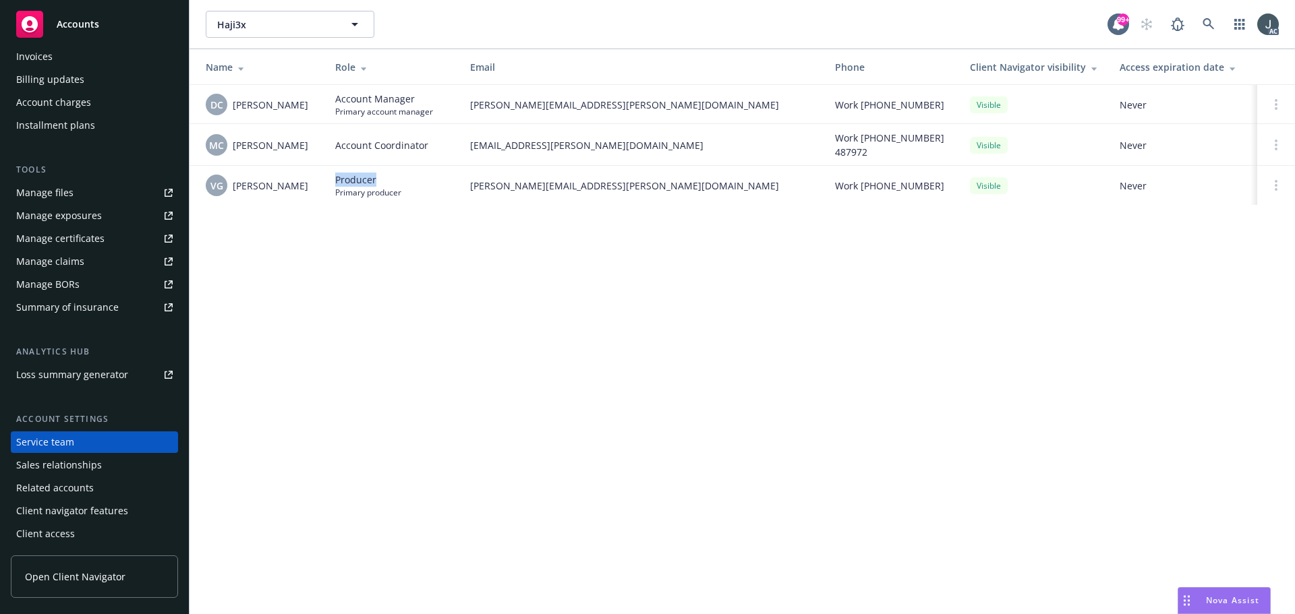
copy span "Producer"
